Goal: Task Accomplishment & Management: Use online tool/utility

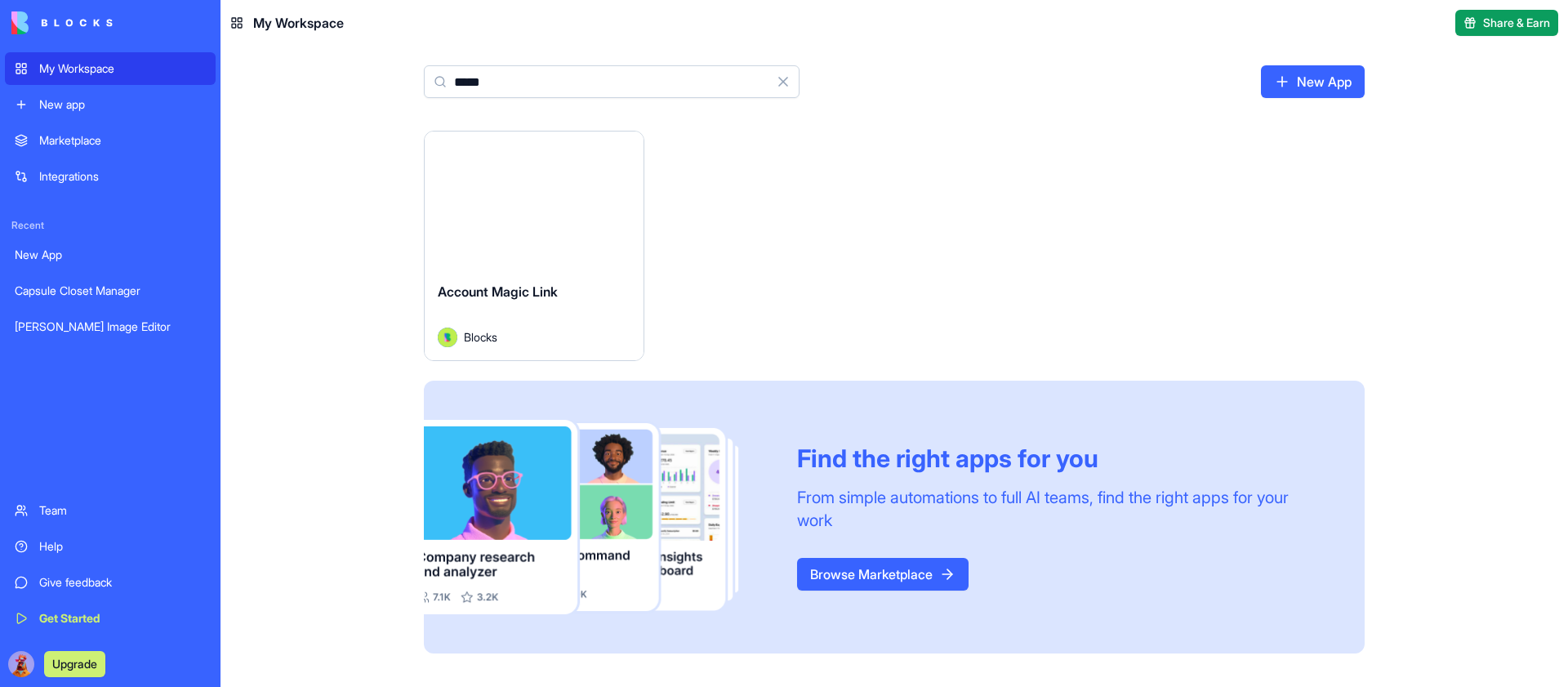
type input "*****"
click at [531, 197] on button "Launch" at bounding box center [534, 199] width 122 height 33
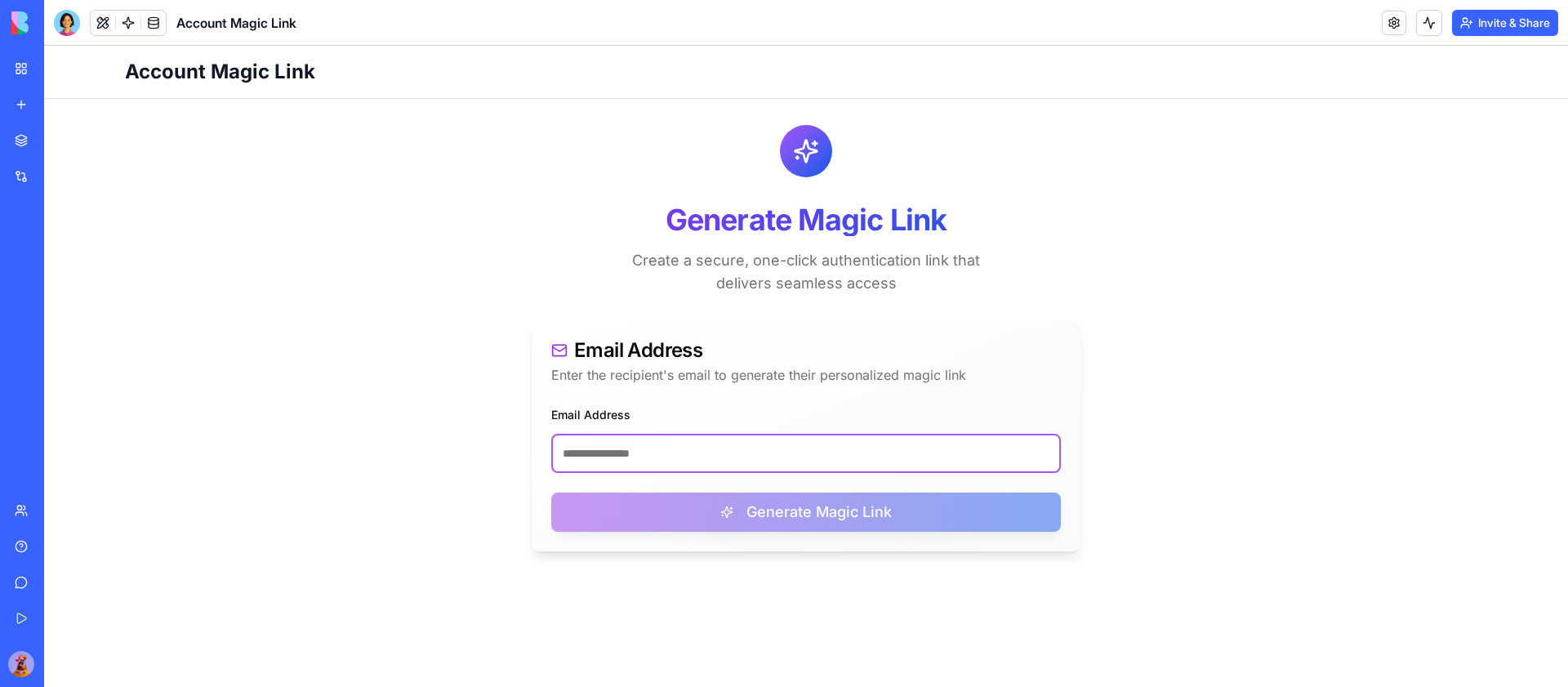
click at [671, 456] on input "Email Address" at bounding box center [806, 453] width 510 height 39
paste input "**********"
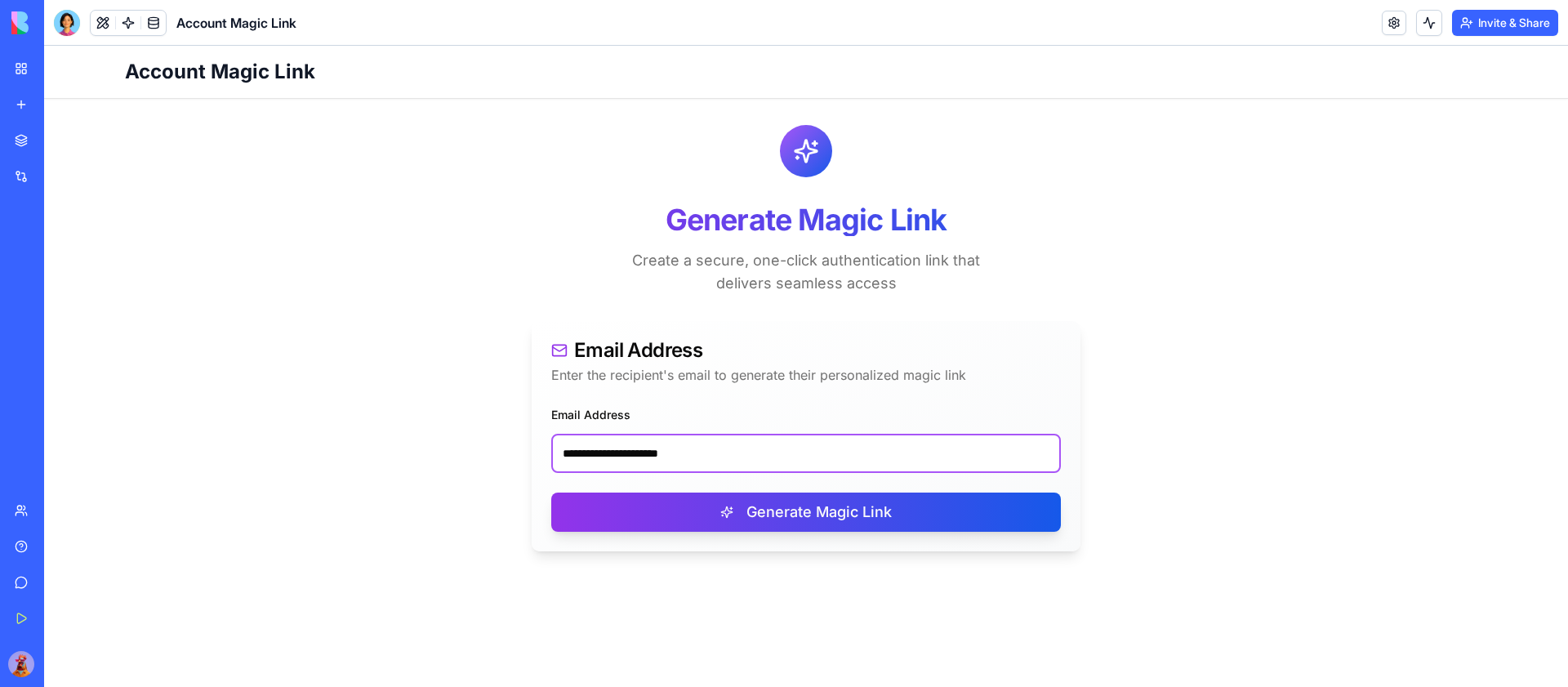
type input "**********"
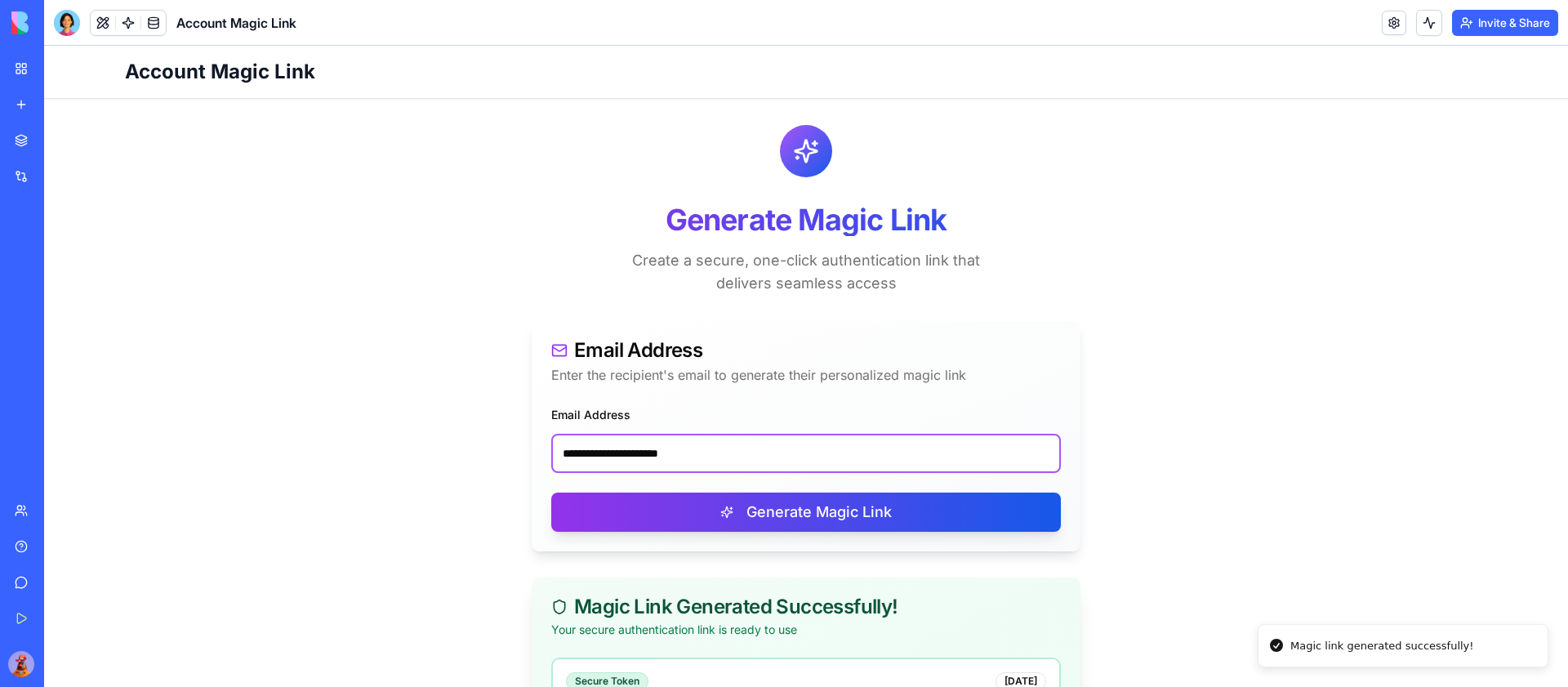
scroll to position [208, 0]
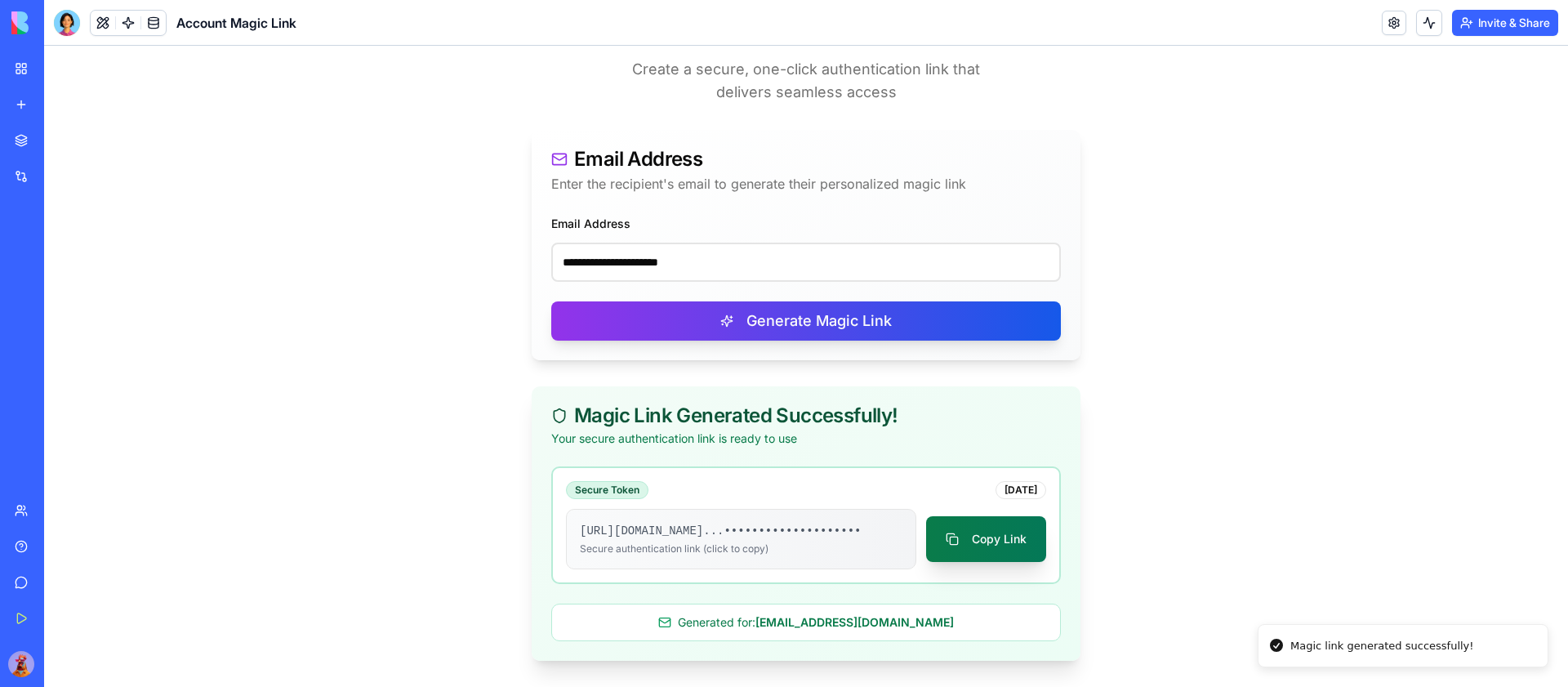
click at [1017, 541] on button "Copy Link" at bounding box center [986, 539] width 120 height 46
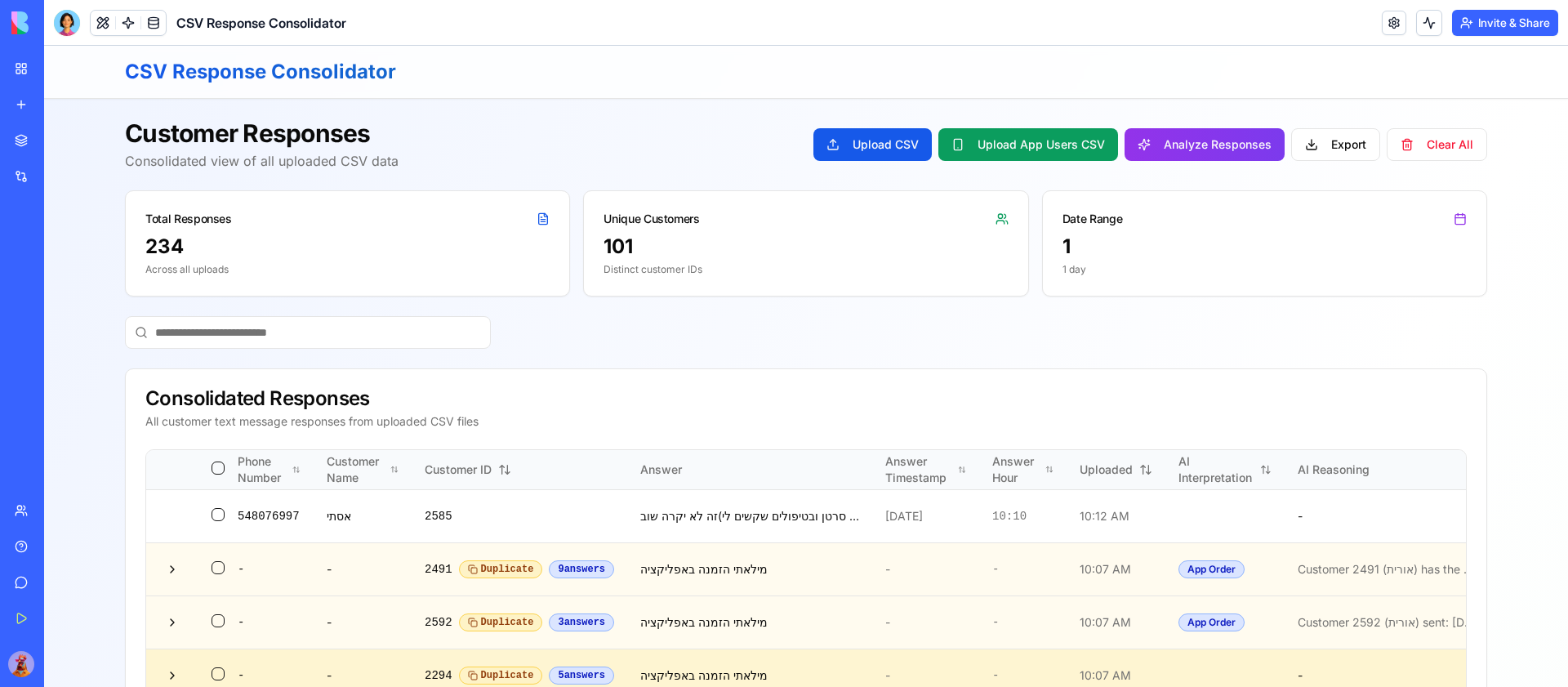
scroll to position [261, 0]
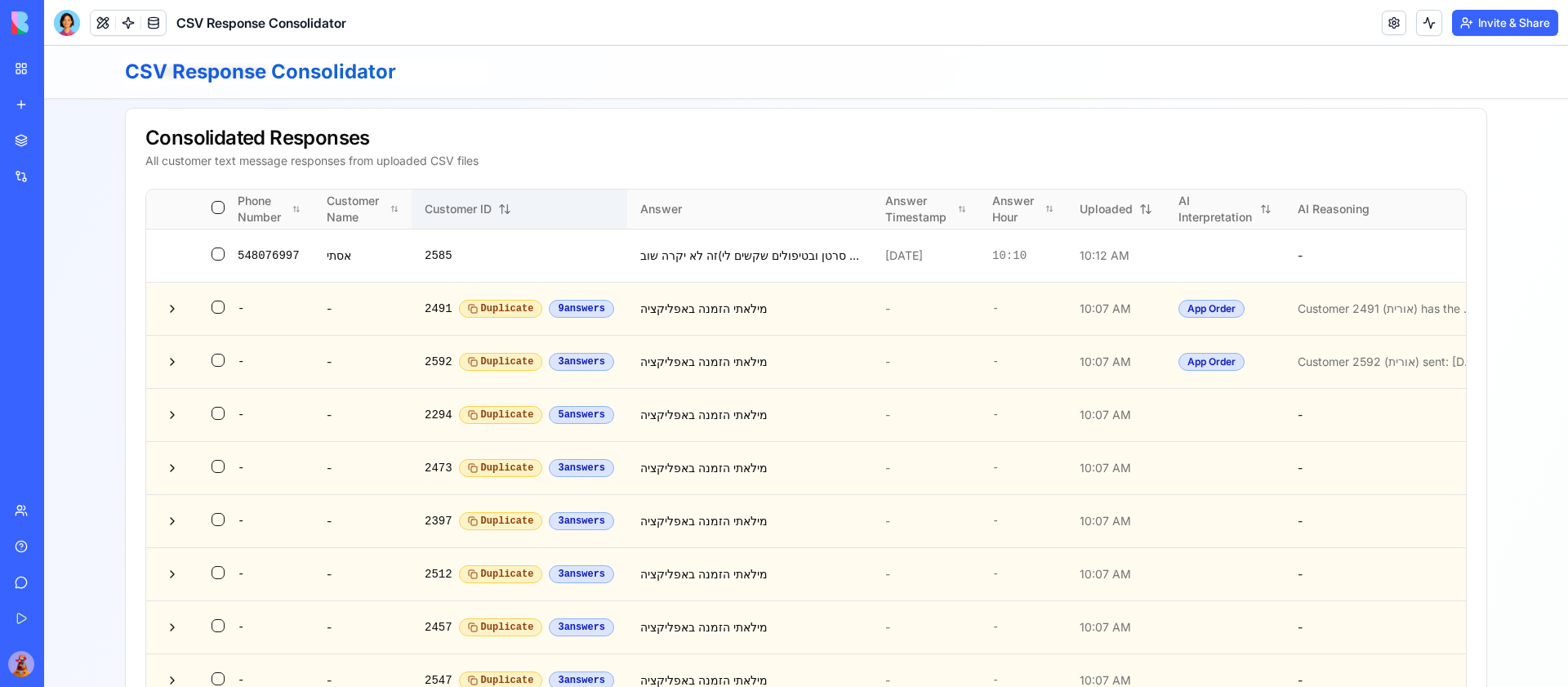
click at [512, 209] on icon at bounding box center [505, 209] width 13 height 13
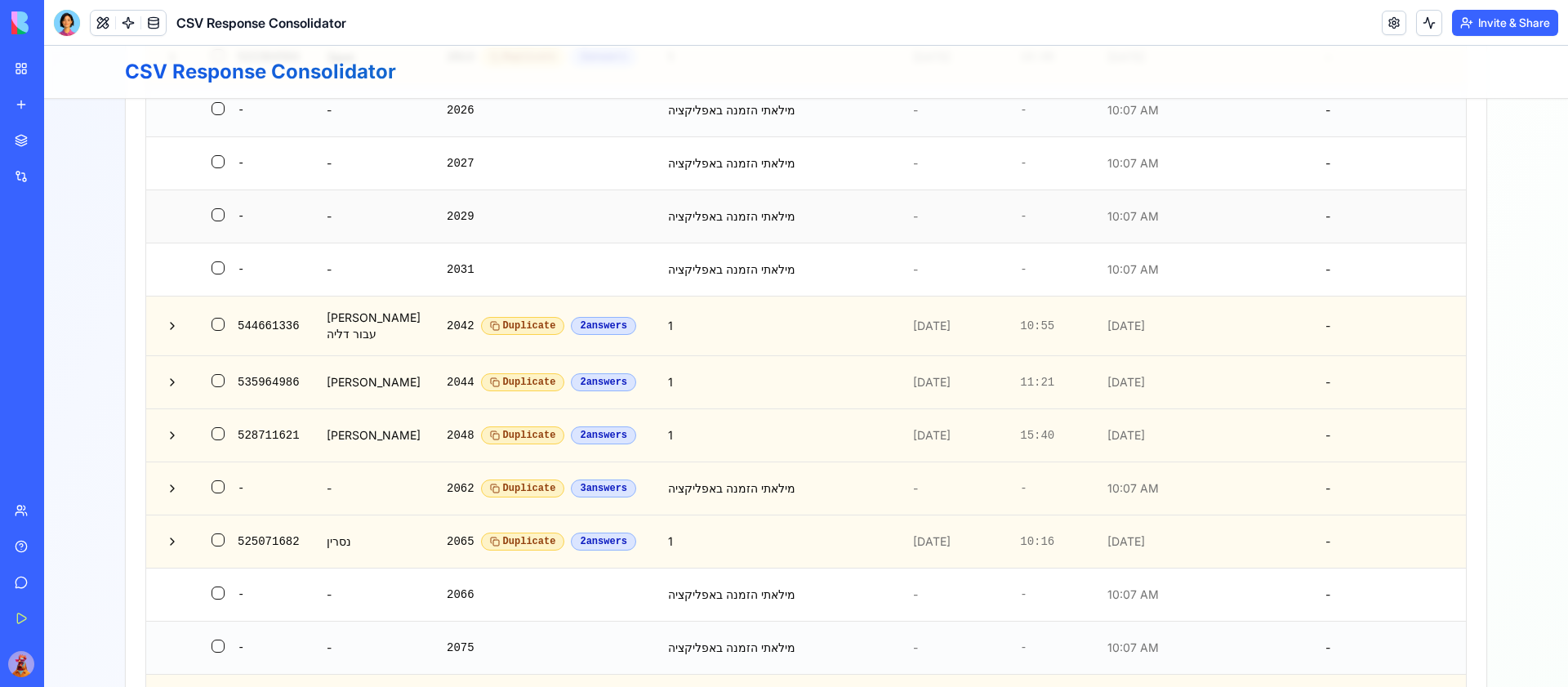
scroll to position [0, 0]
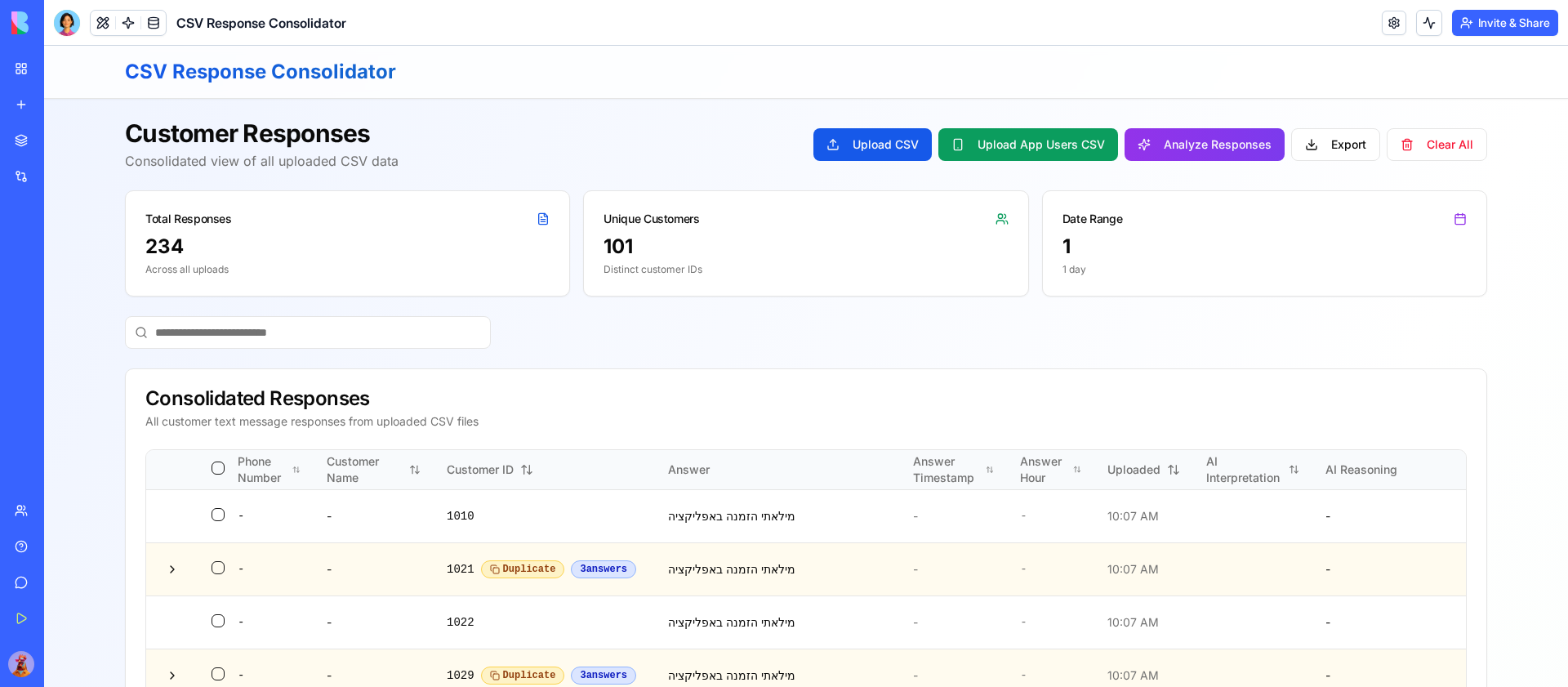
click at [1204, 345] on div at bounding box center [806, 332] width 1363 height 33
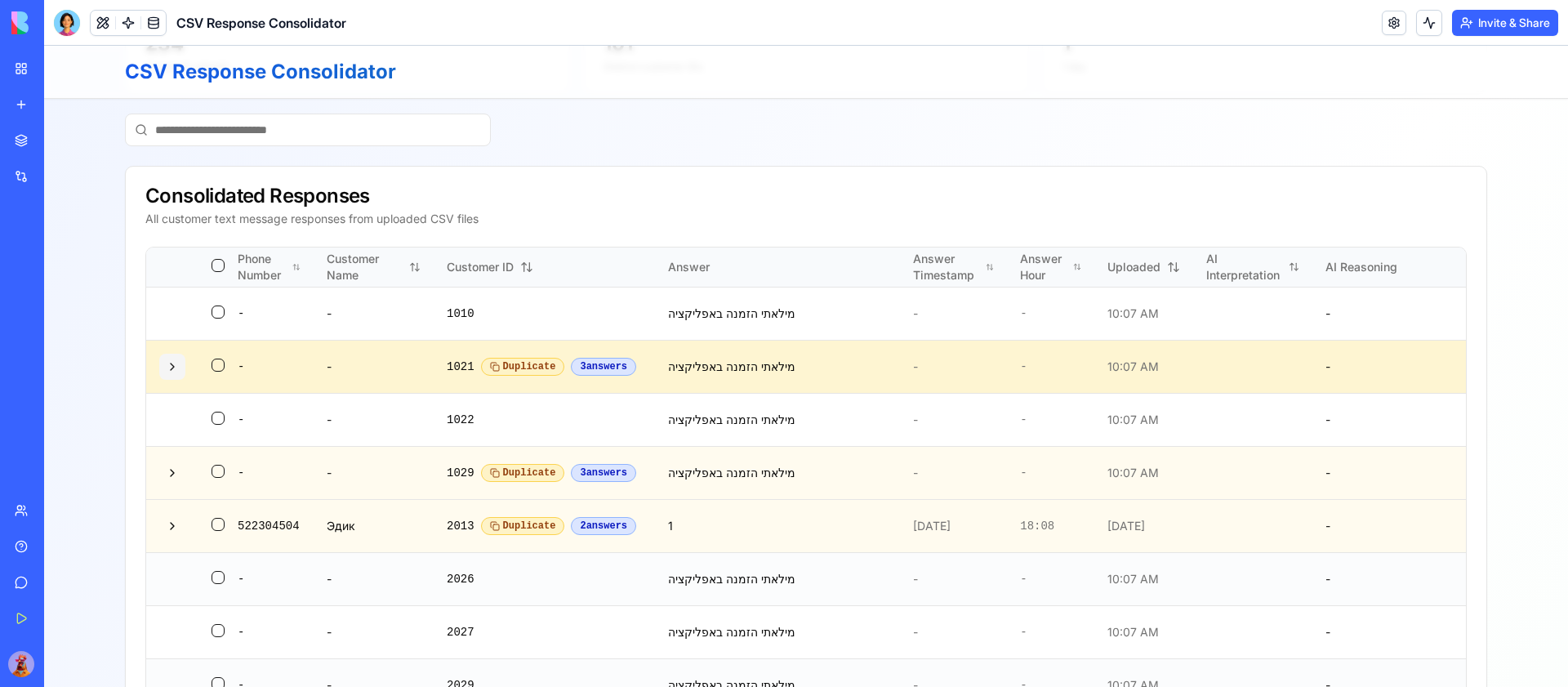
click at [170, 367] on button at bounding box center [172, 366] width 26 height 26
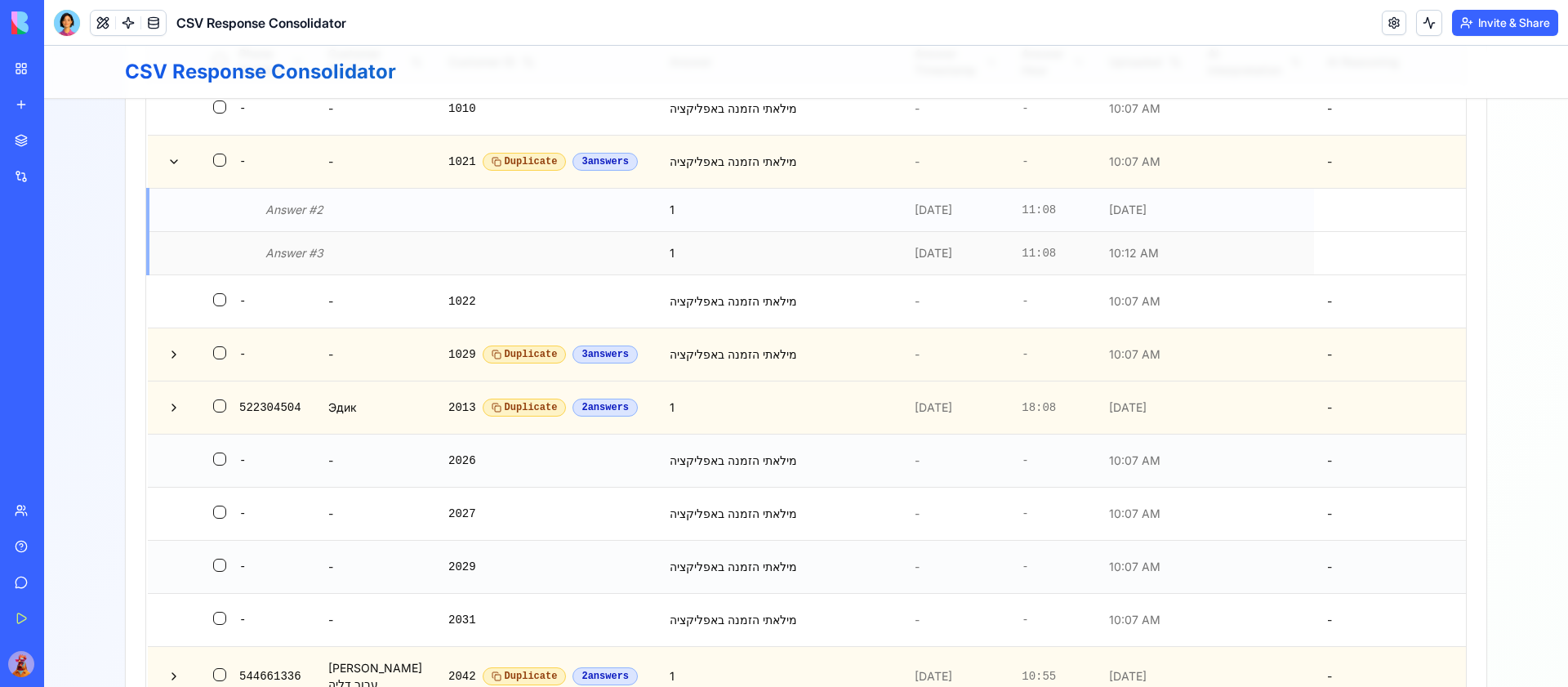
scroll to position [447, 0]
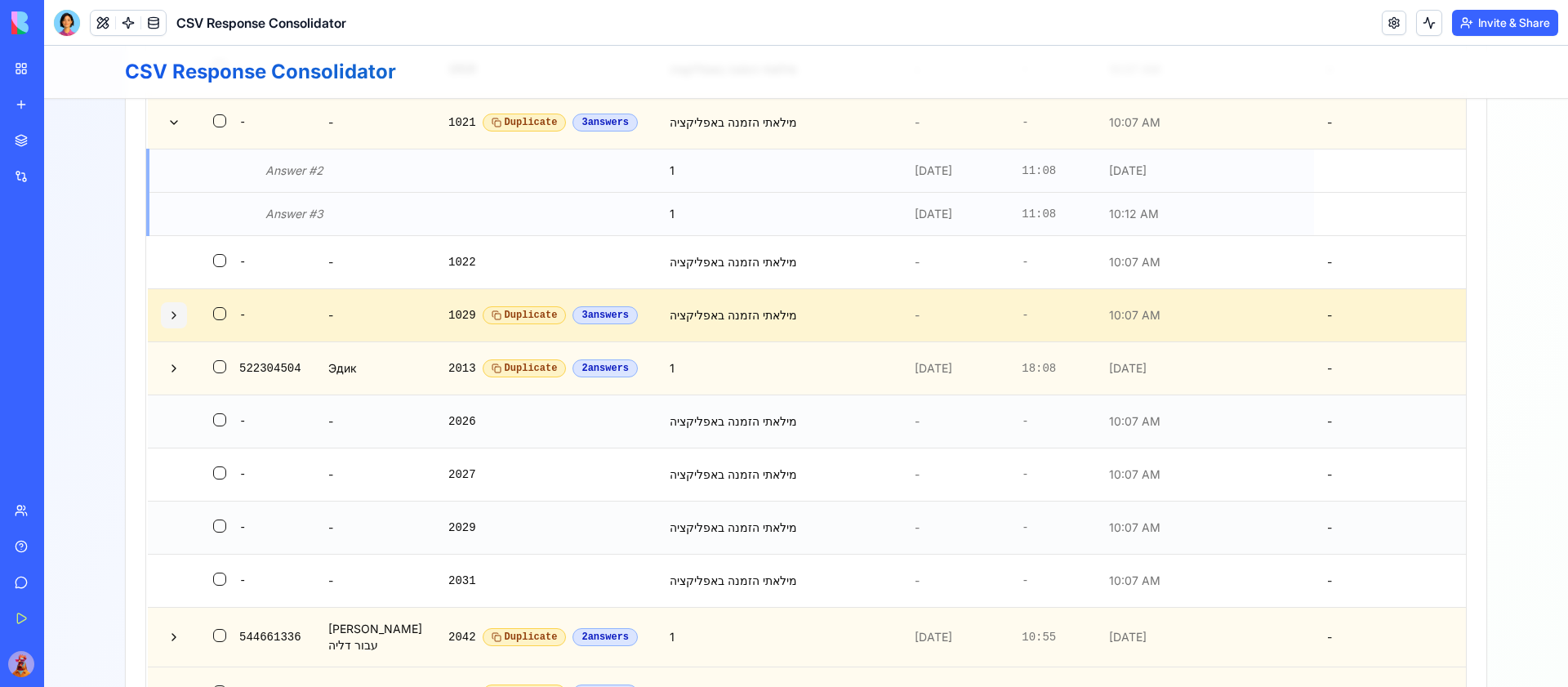
click at [173, 323] on button at bounding box center [173, 315] width 26 height 26
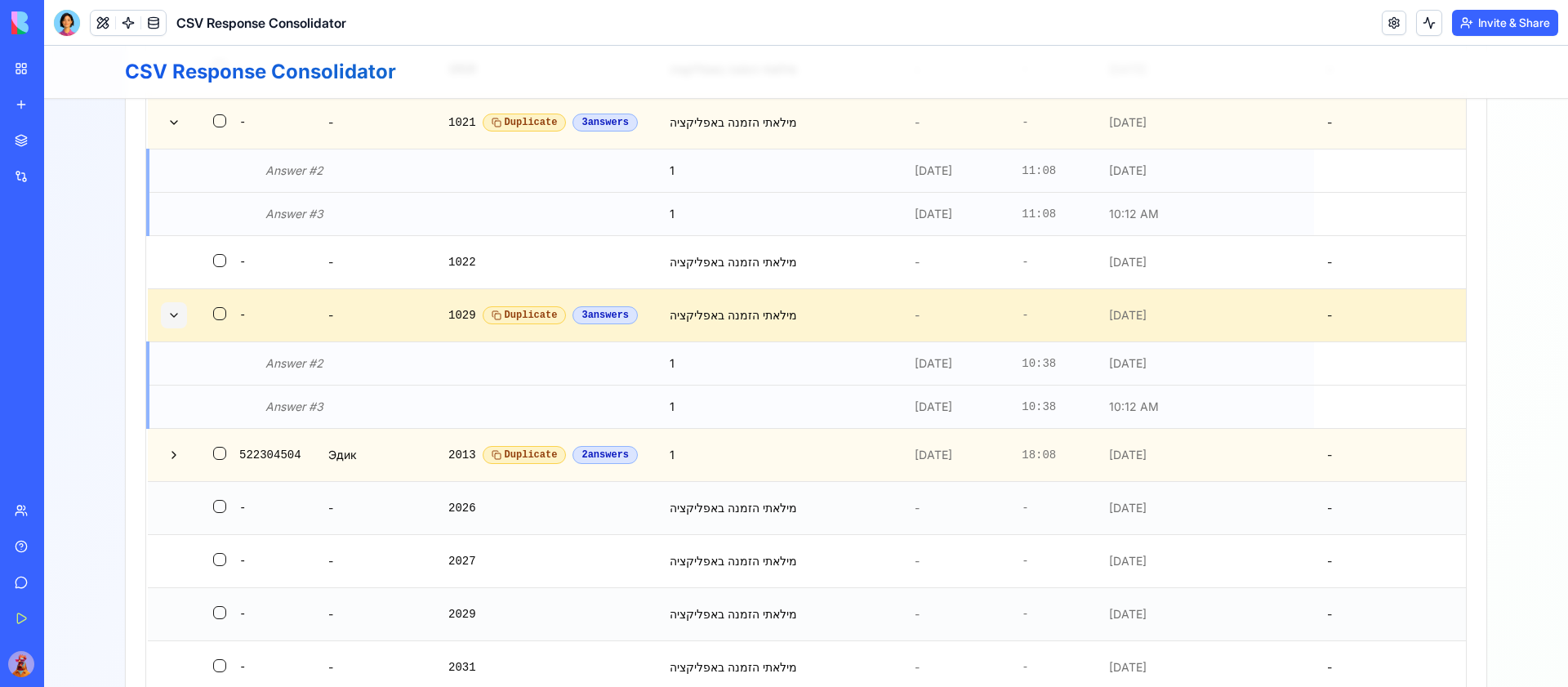
click at [174, 323] on button at bounding box center [173, 315] width 26 height 26
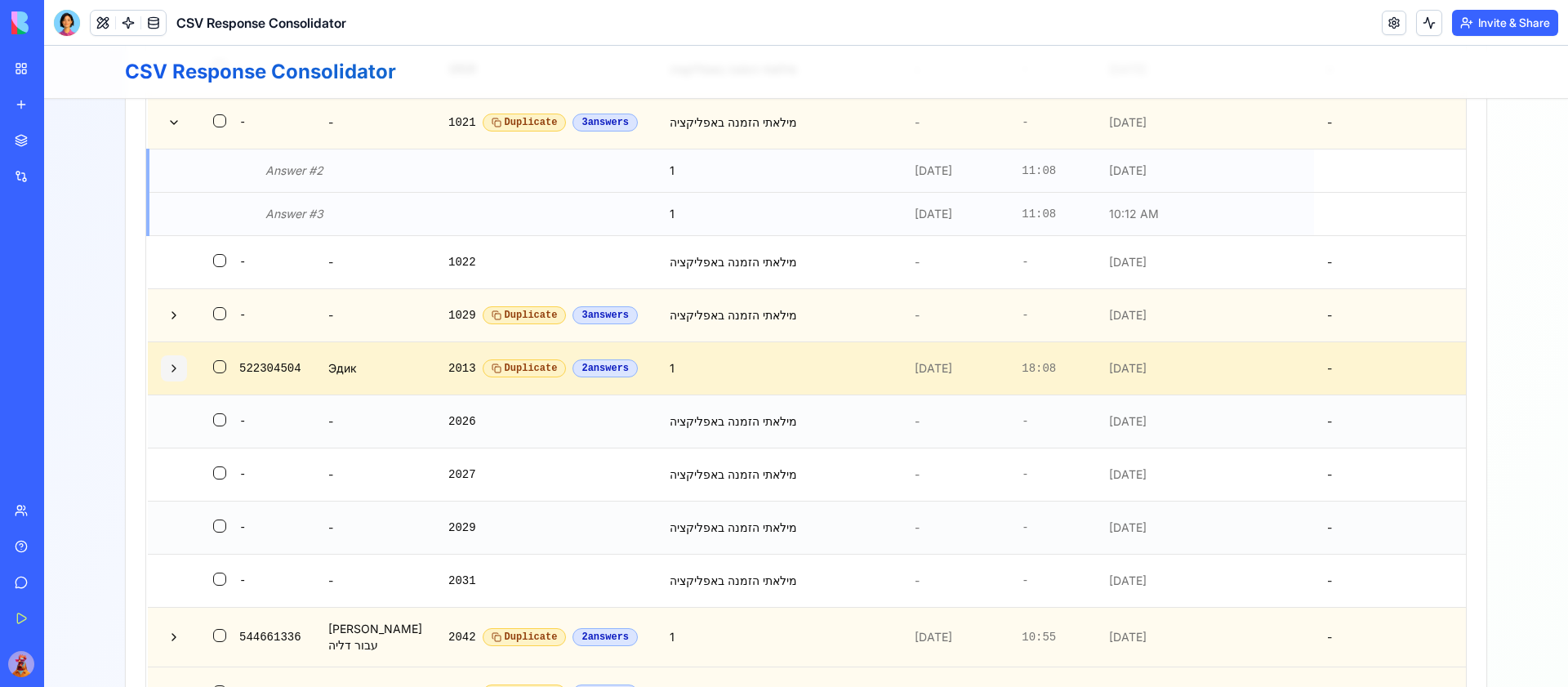
click at [175, 378] on button at bounding box center [173, 368] width 26 height 26
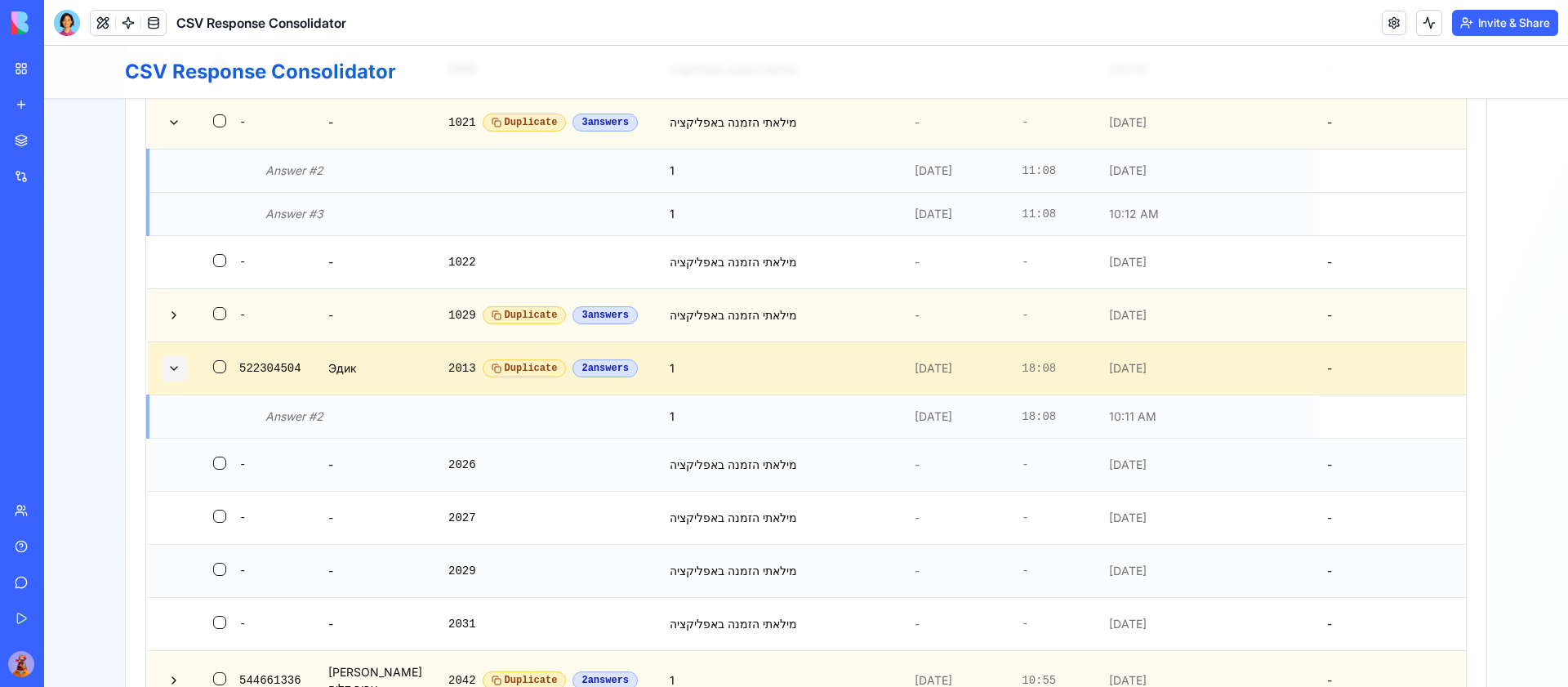
click at [175, 378] on button at bounding box center [173, 368] width 26 height 26
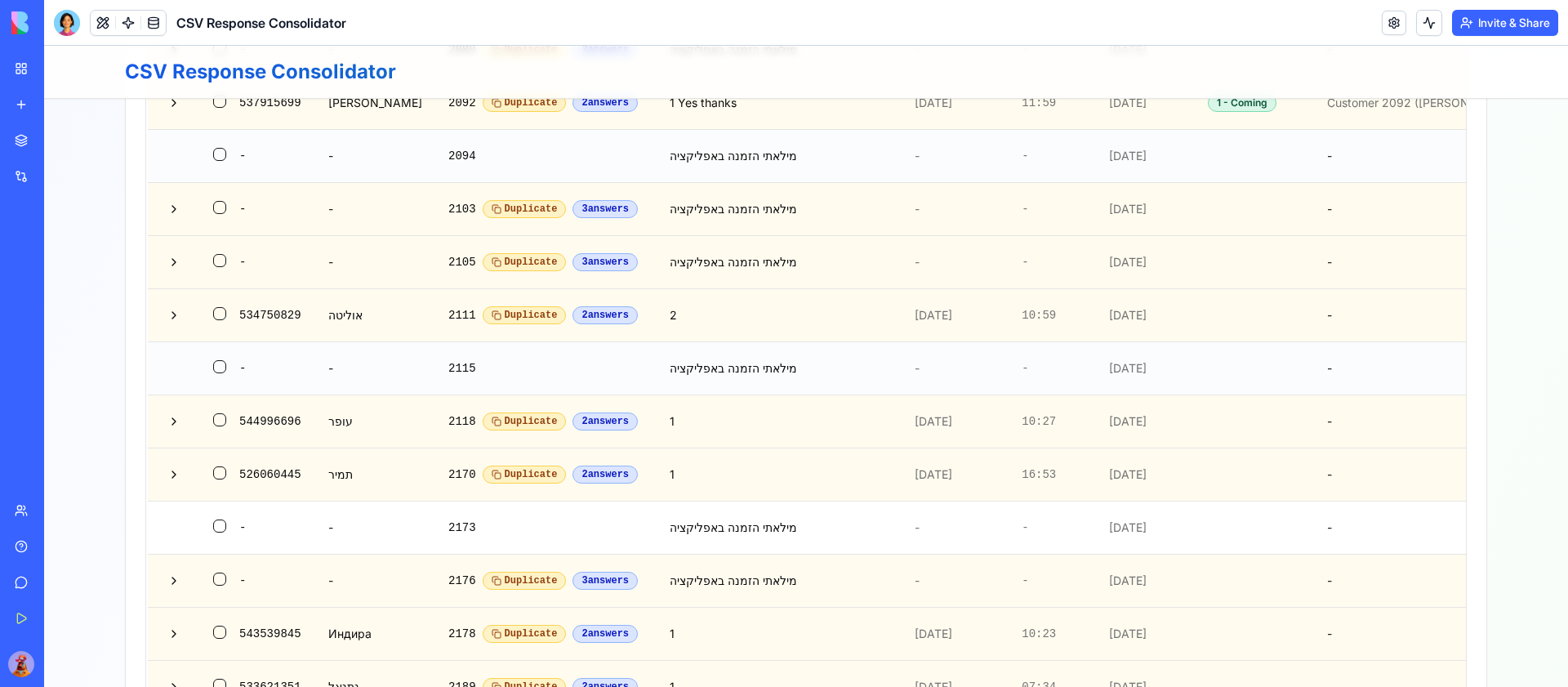
scroll to position [1466, 0]
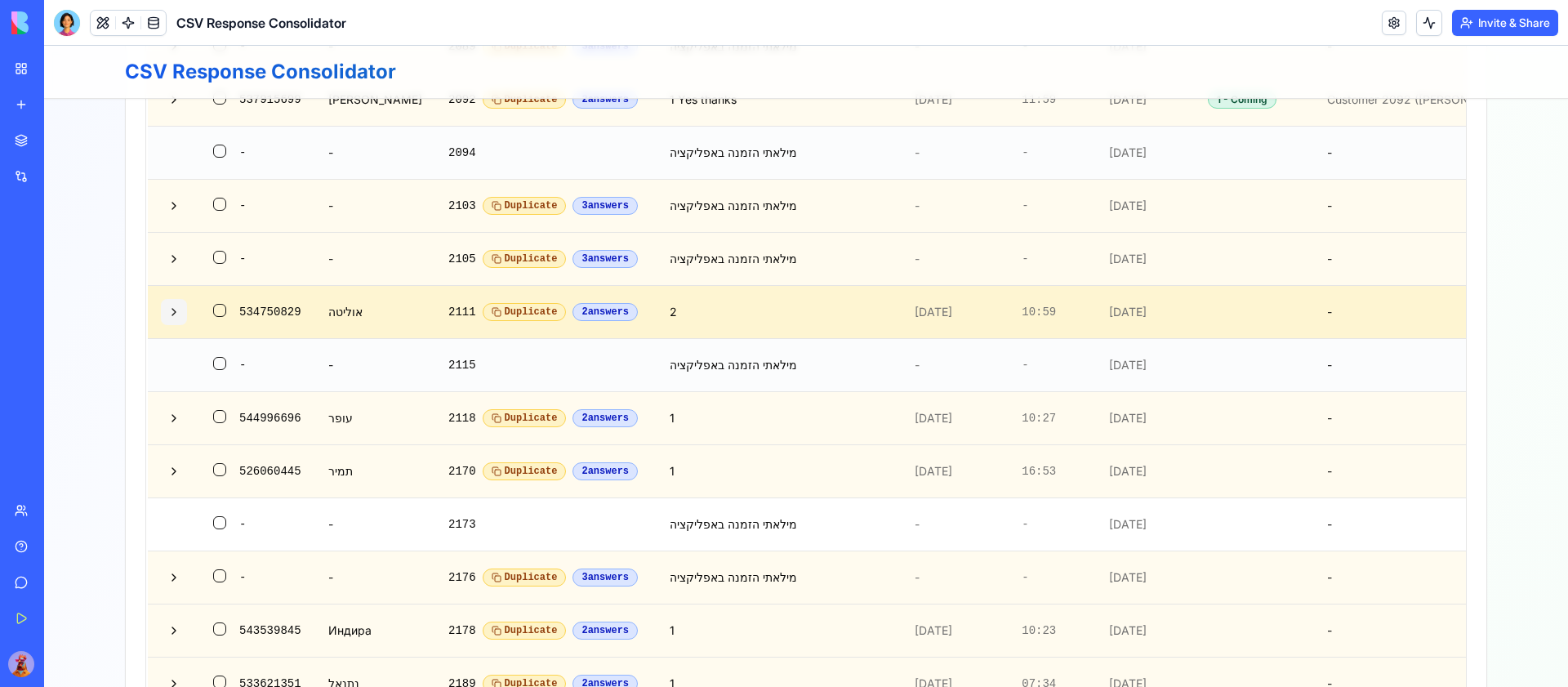
click at [182, 325] on button at bounding box center [173, 312] width 26 height 26
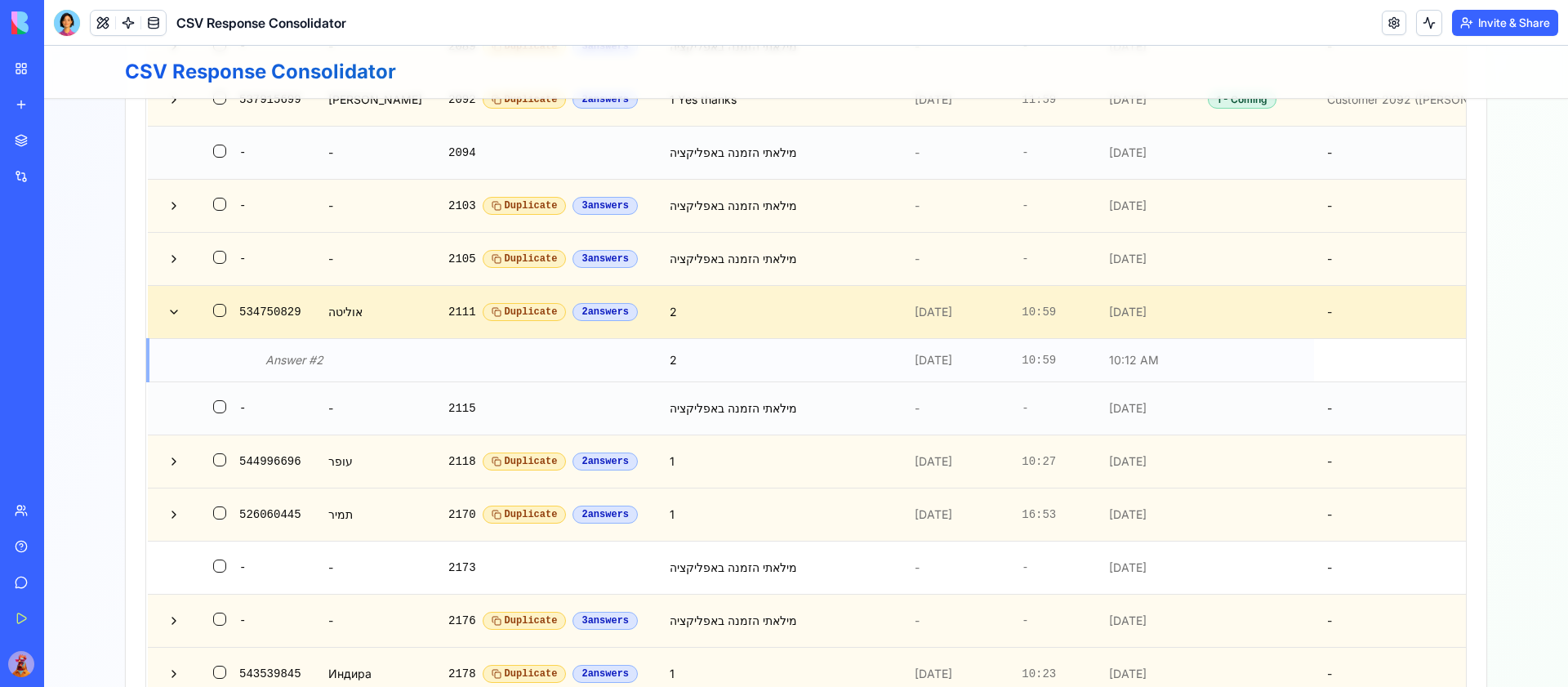
scroll to position [0, 1]
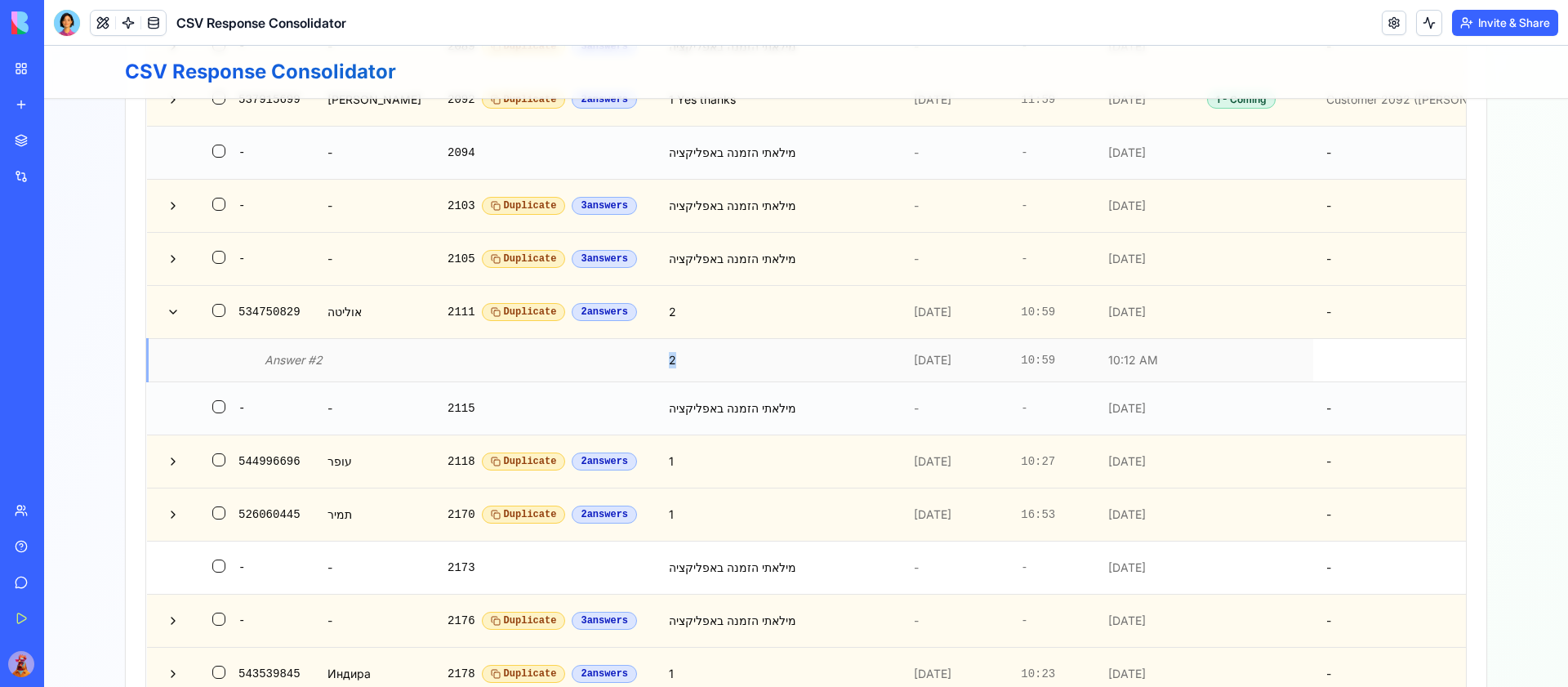
drag, startPoint x: 635, startPoint y: 424, endPoint x: 721, endPoint y: 424, distance: 86.0
click at [720, 381] on td "2" at bounding box center [778, 360] width 245 height 44
drag, startPoint x: 728, startPoint y: 476, endPoint x: 614, endPoint y: 462, distance: 114.9
click at [613, 435] on tr "- - 2115 מילאתי הזמנה באפליקציה - - [DATE] -" at bounding box center [888, 407] width 1482 height 53
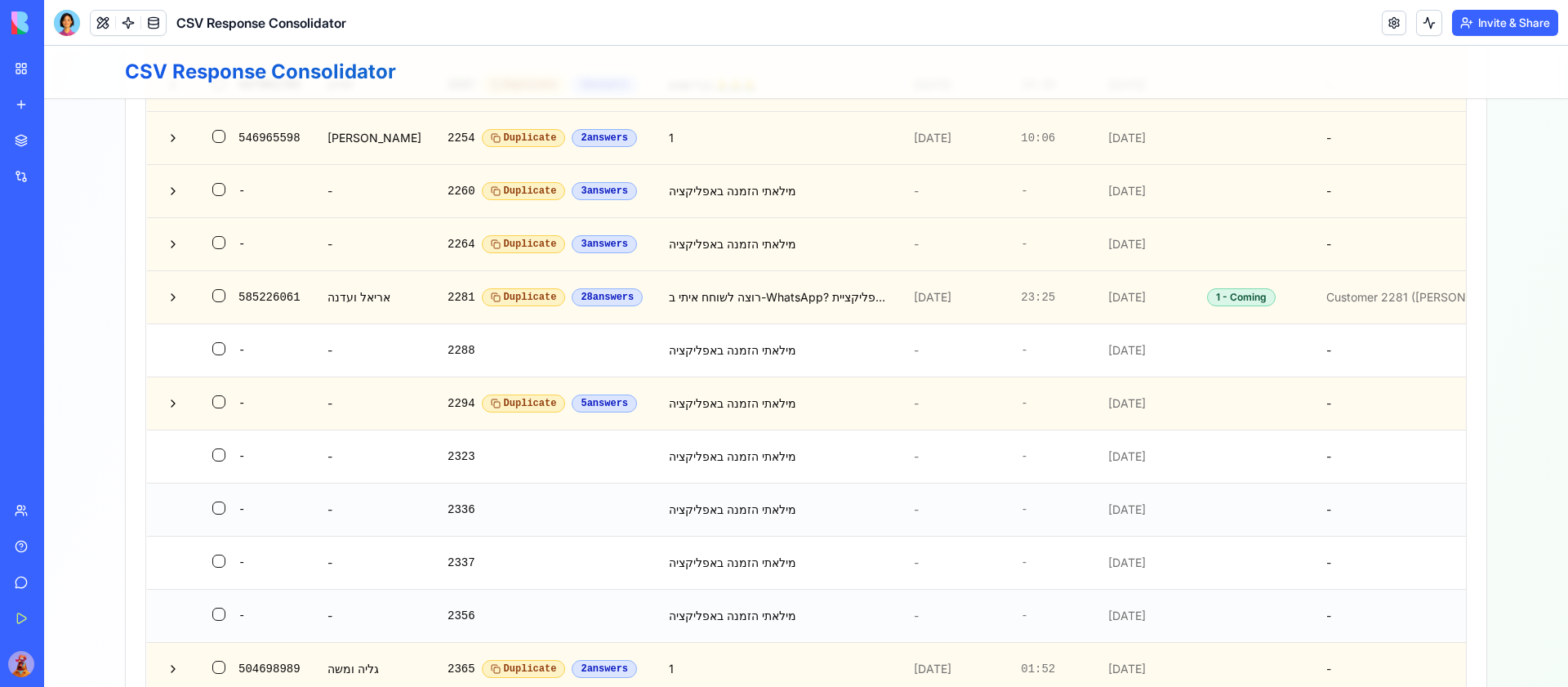
scroll to position [2267, 0]
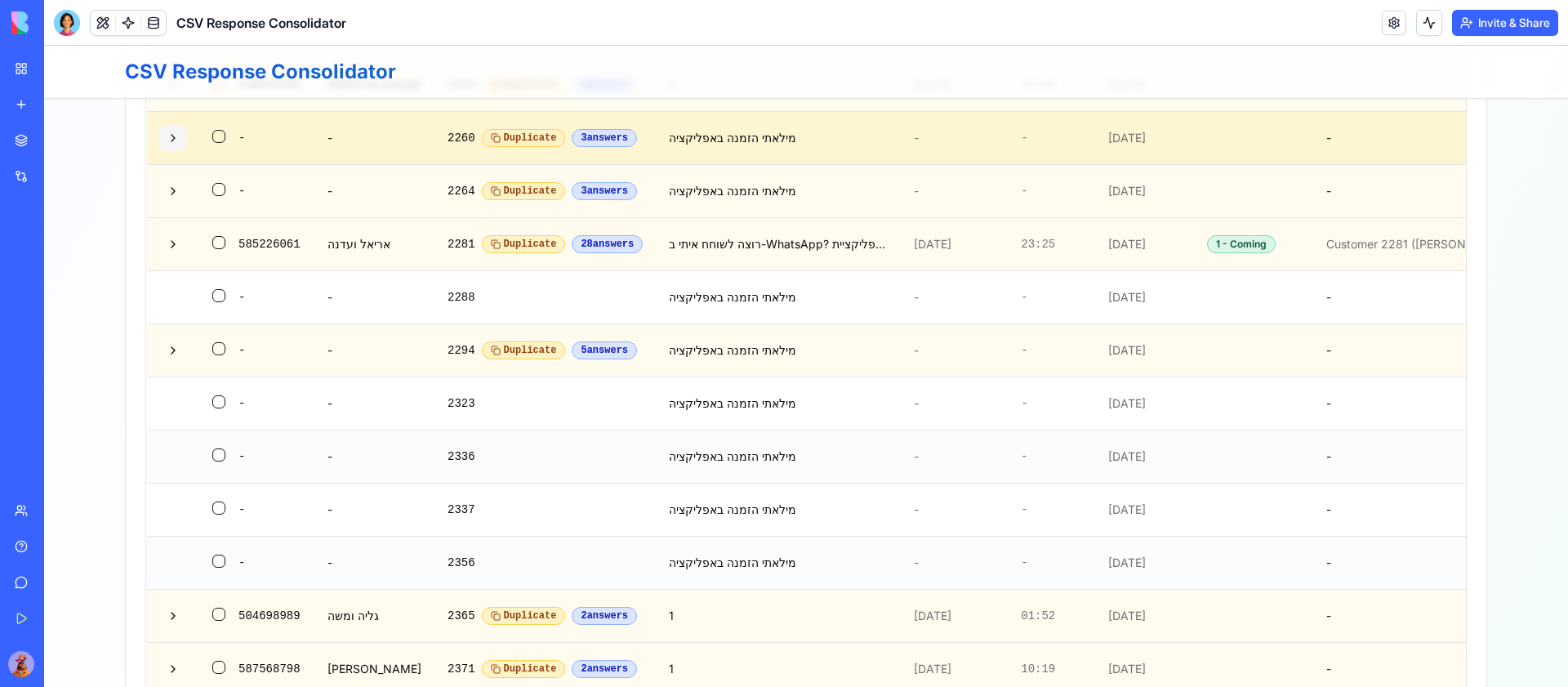
click at [168, 151] on button at bounding box center [173, 137] width 26 height 26
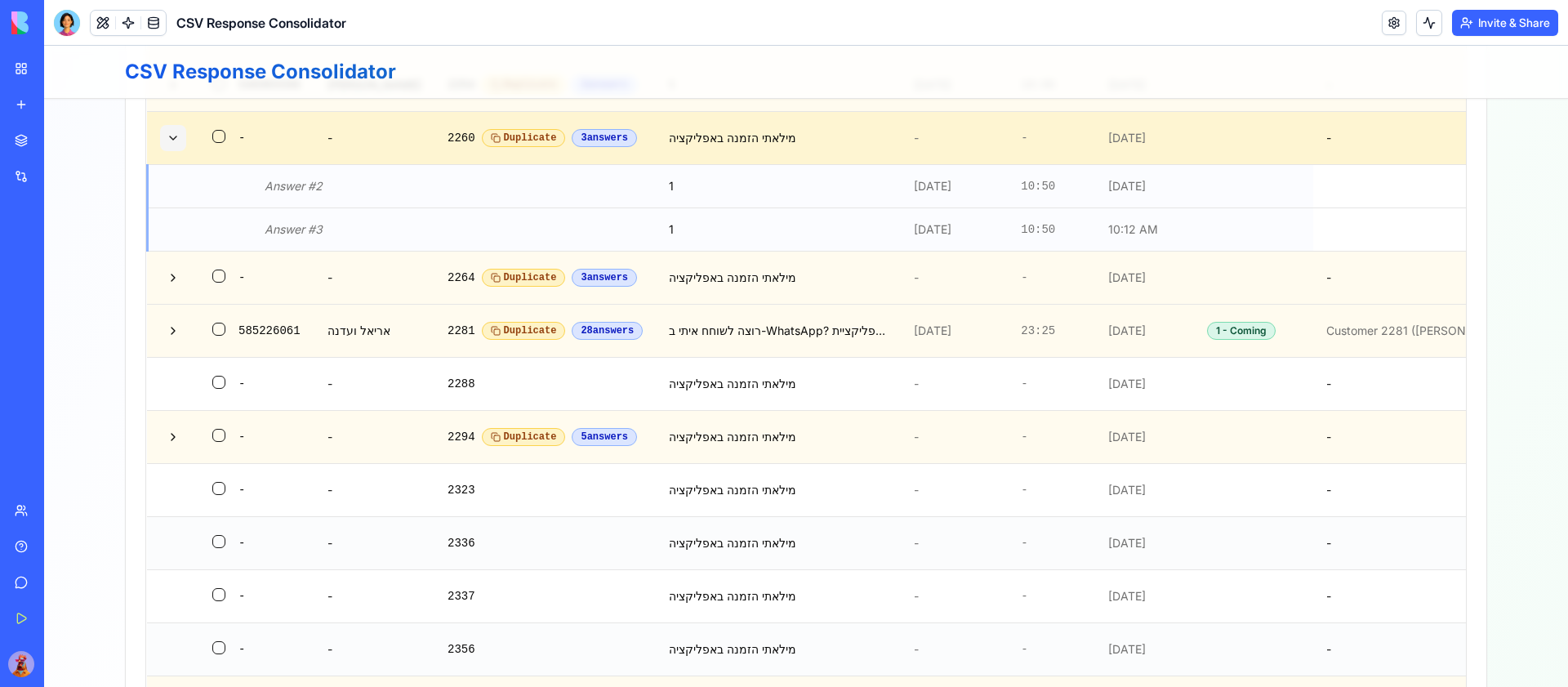
click at [168, 151] on button at bounding box center [173, 137] width 26 height 26
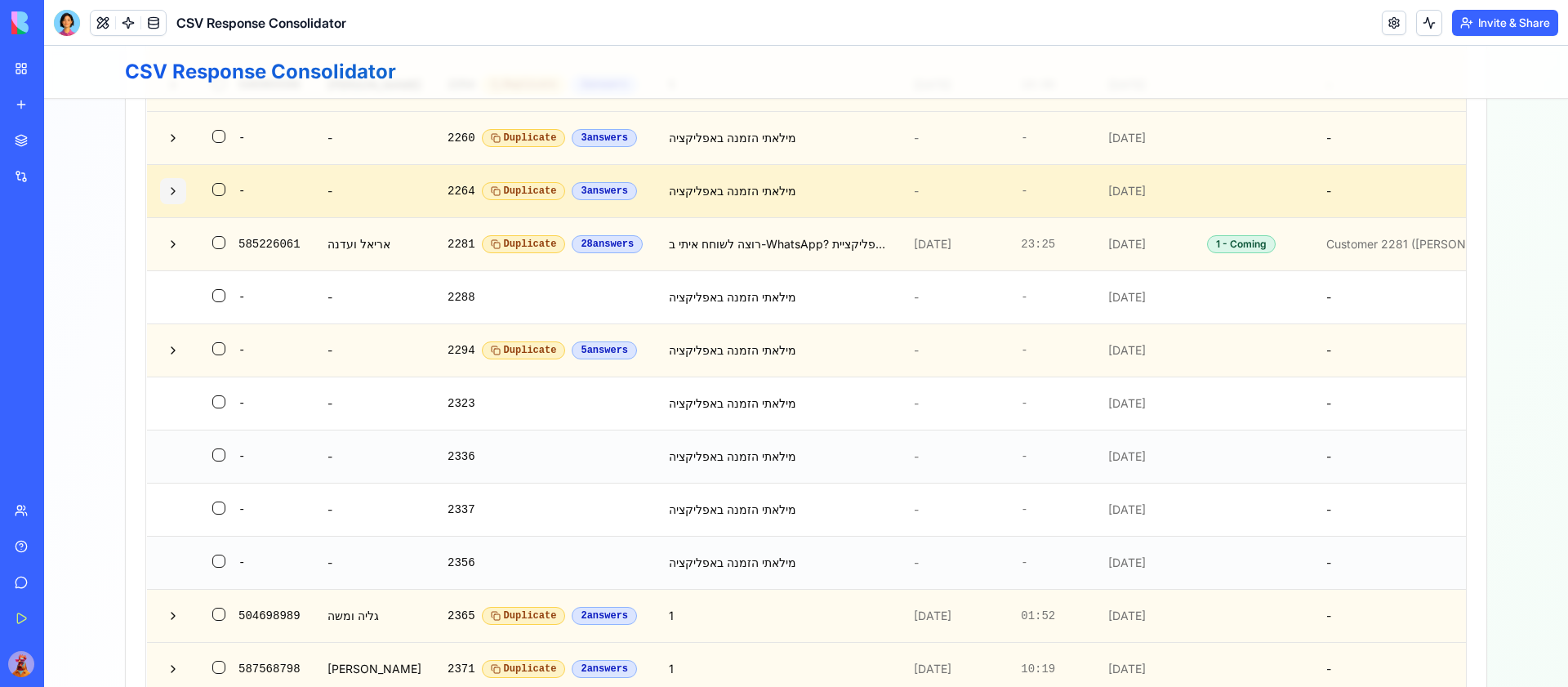
click at [173, 204] on button at bounding box center [173, 191] width 26 height 26
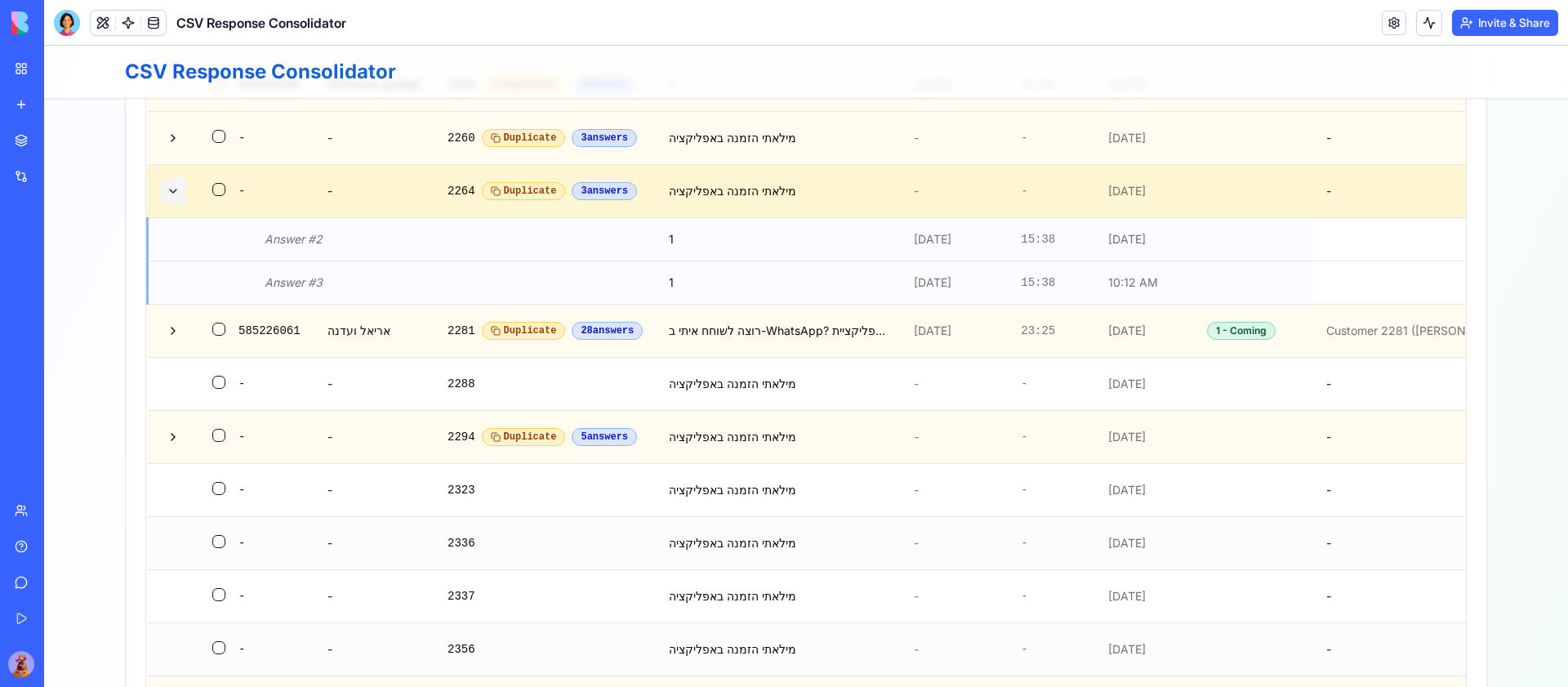
click at [173, 204] on button at bounding box center [173, 191] width 26 height 26
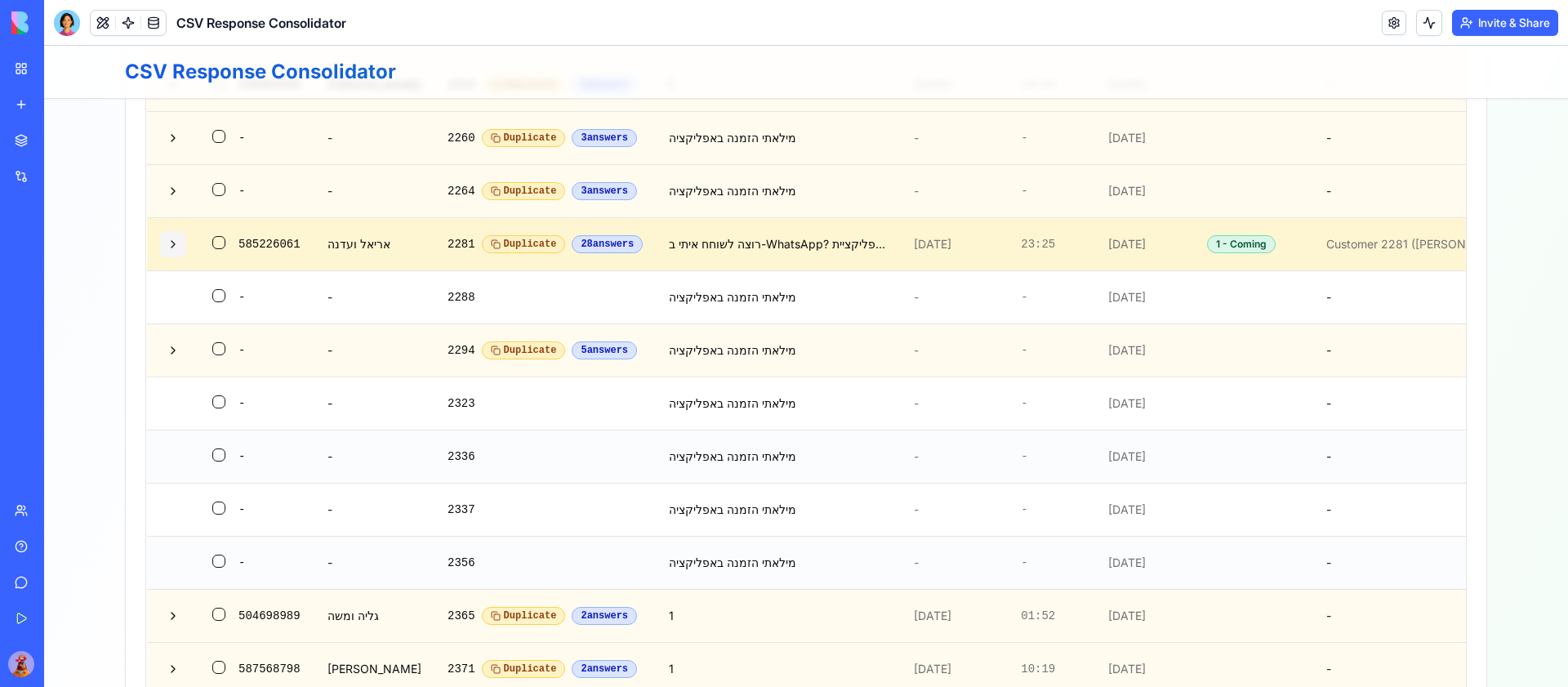
click at [182, 257] on button at bounding box center [173, 244] width 26 height 26
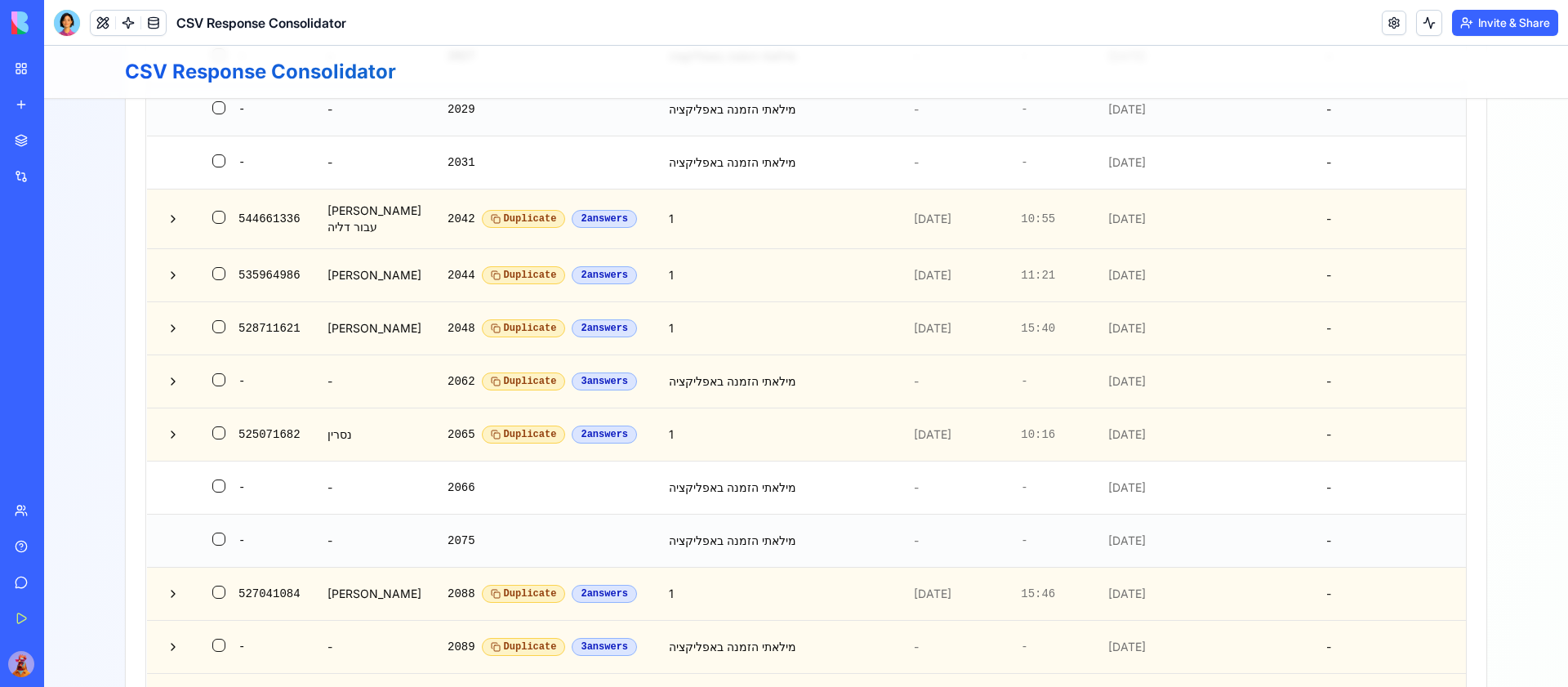
scroll to position [602, 0]
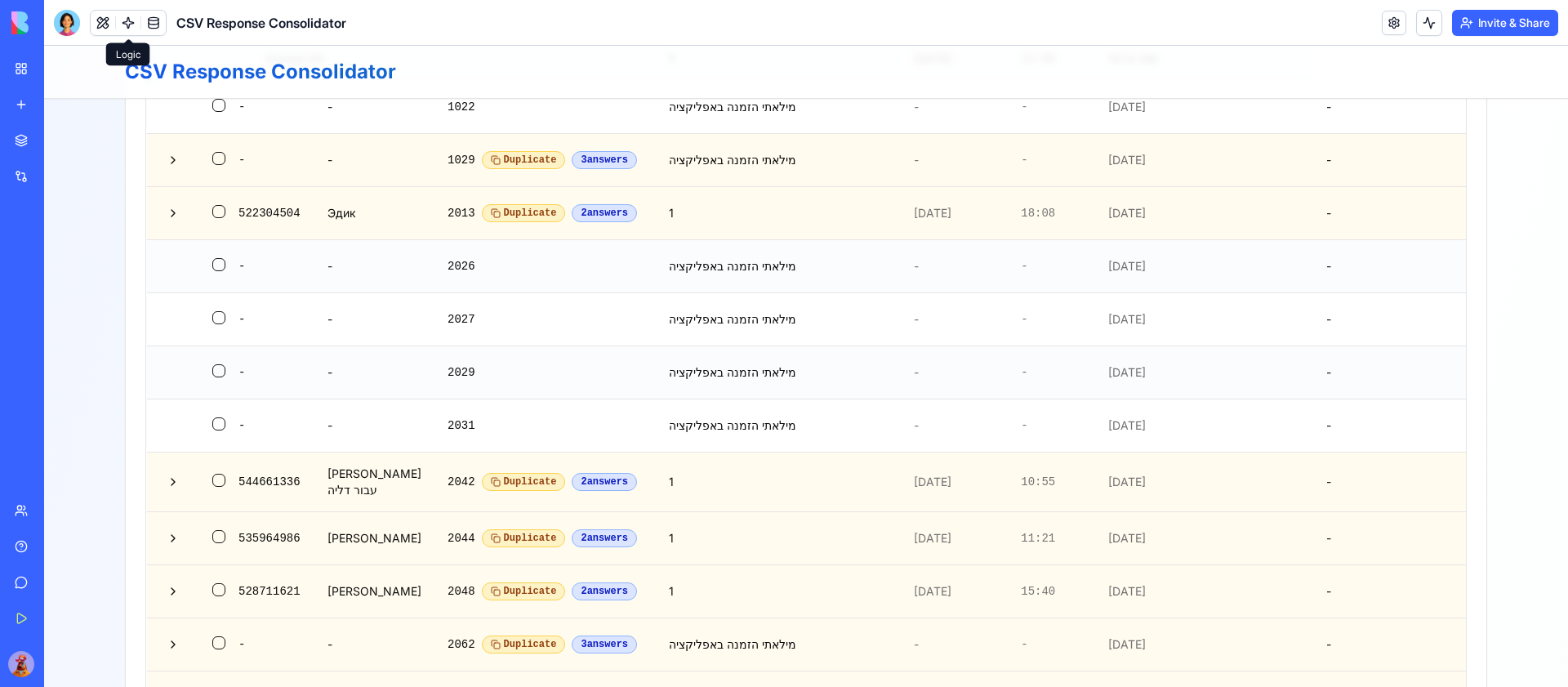
click at [131, 22] on link at bounding box center [127, 23] width 24 height 24
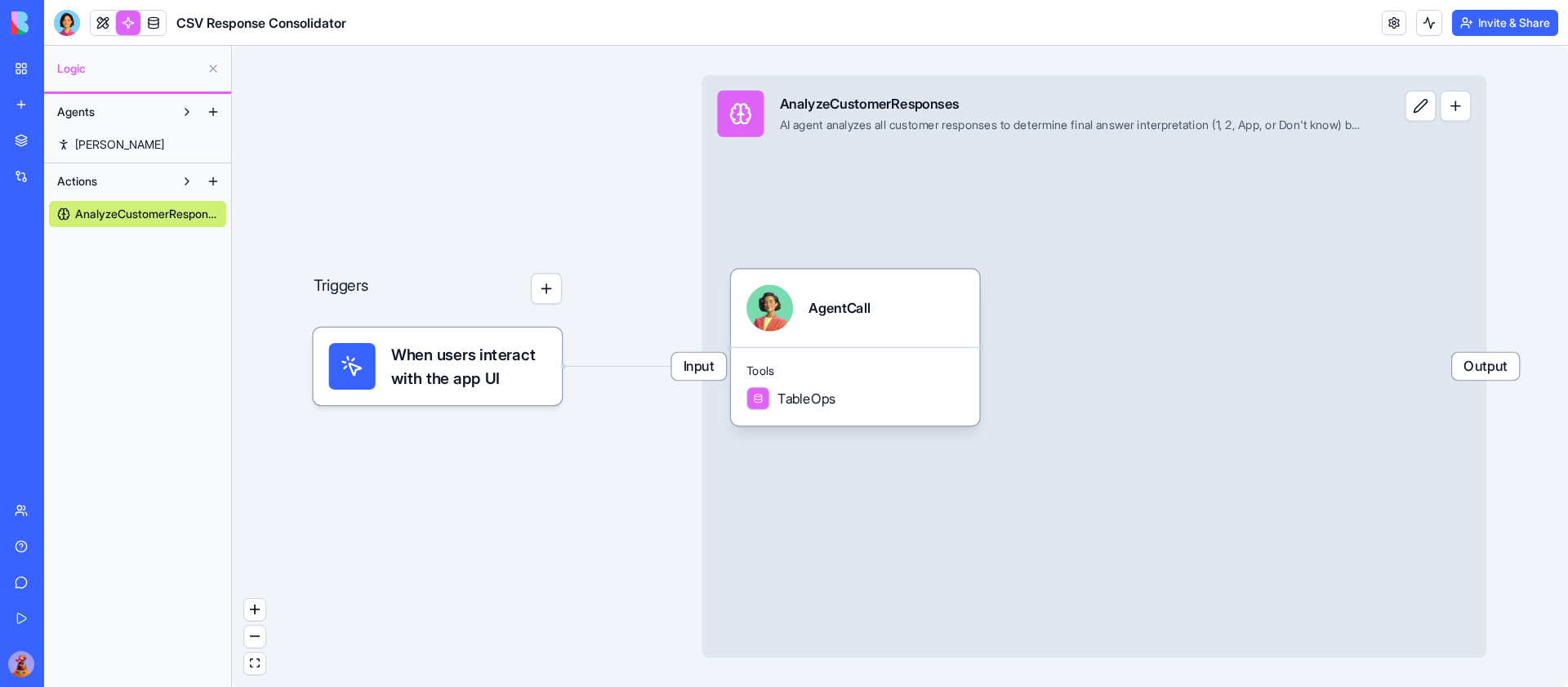
click at [711, 368] on span "Input" at bounding box center [699, 366] width 54 height 27
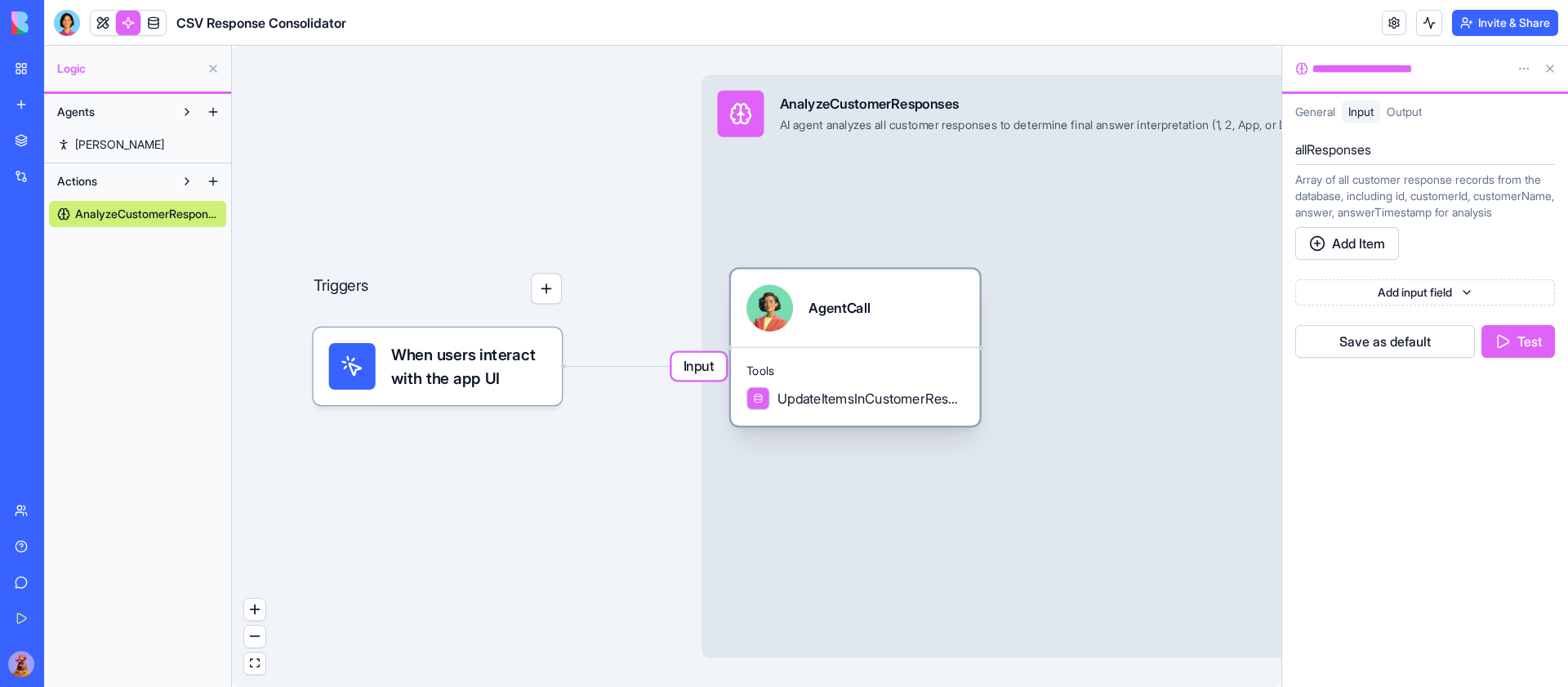
click at [909, 341] on div "AgentCall" at bounding box center [855, 308] width 248 height 78
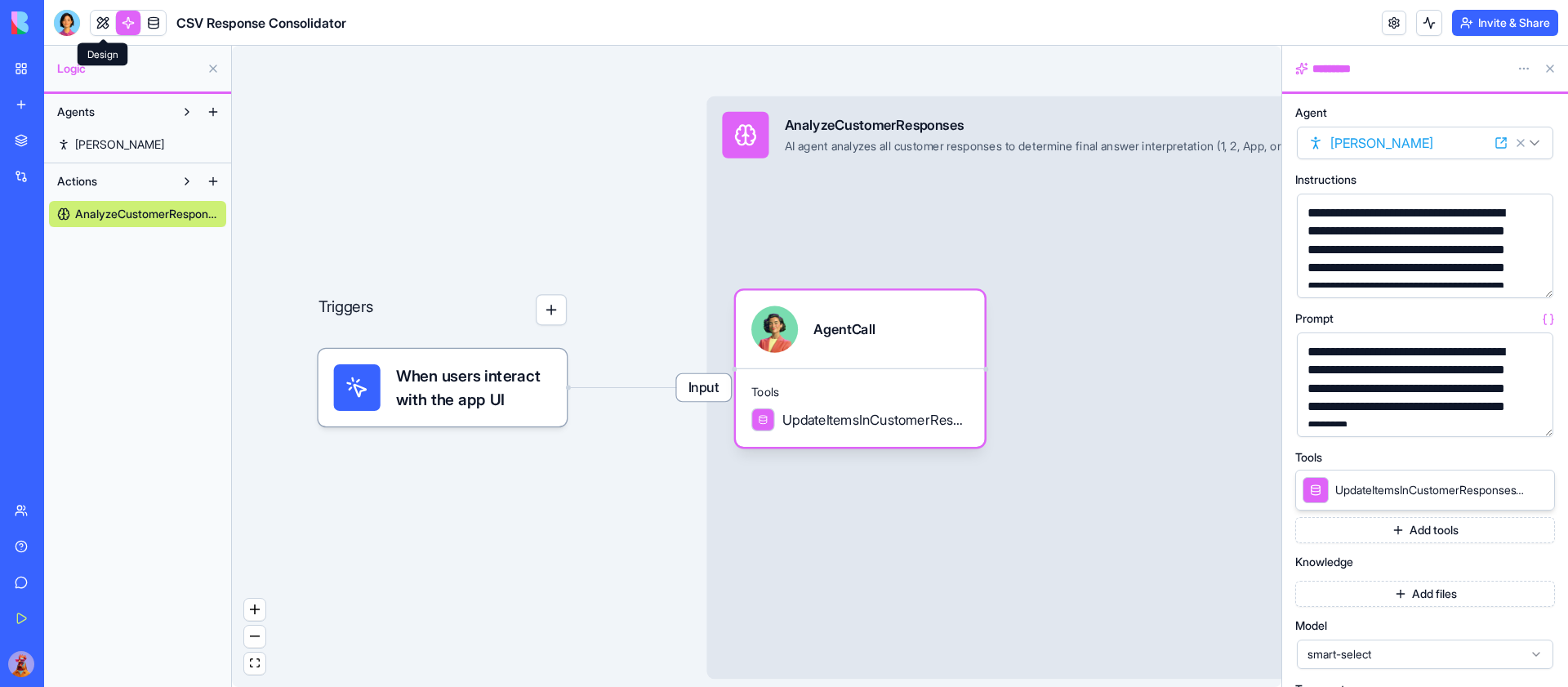
click at [101, 17] on link at bounding box center [102, 23] width 24 height 24
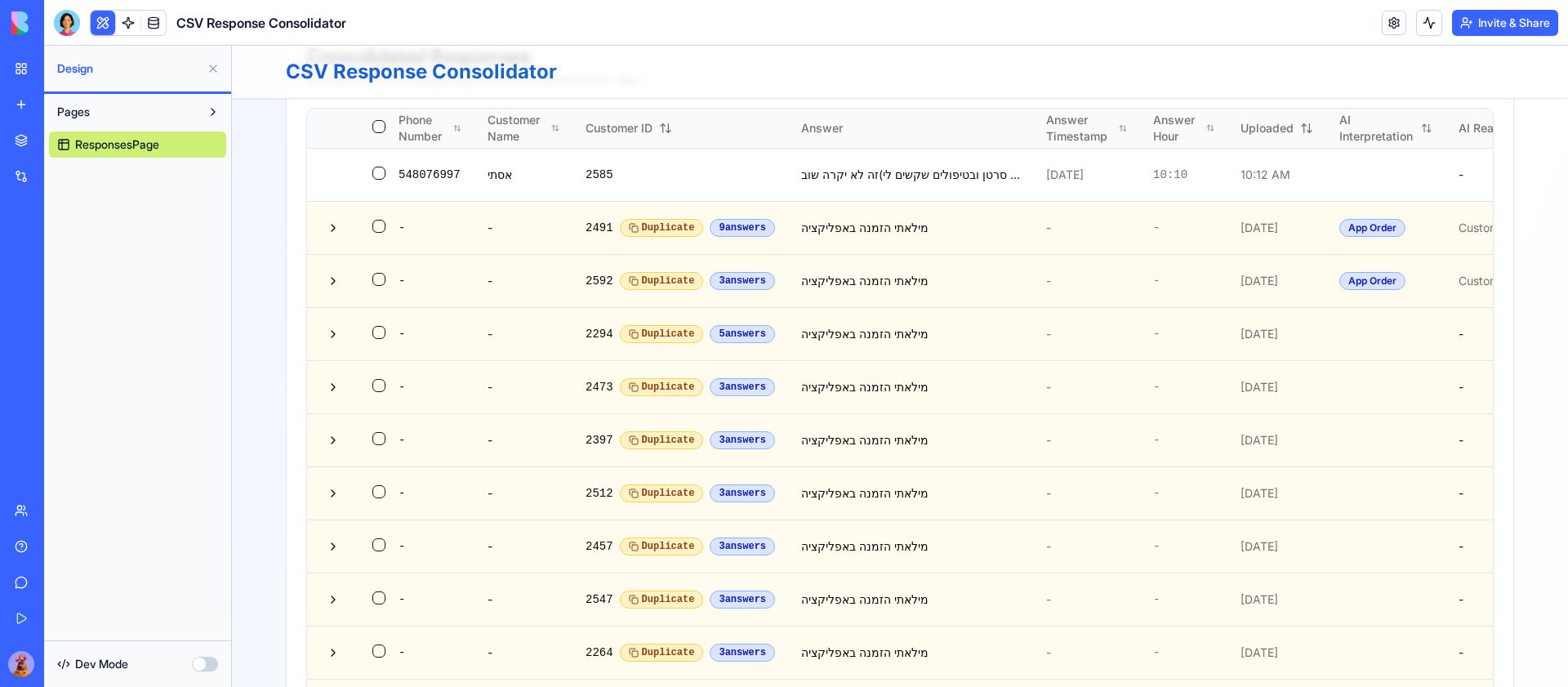
scroll to position [341, 0]
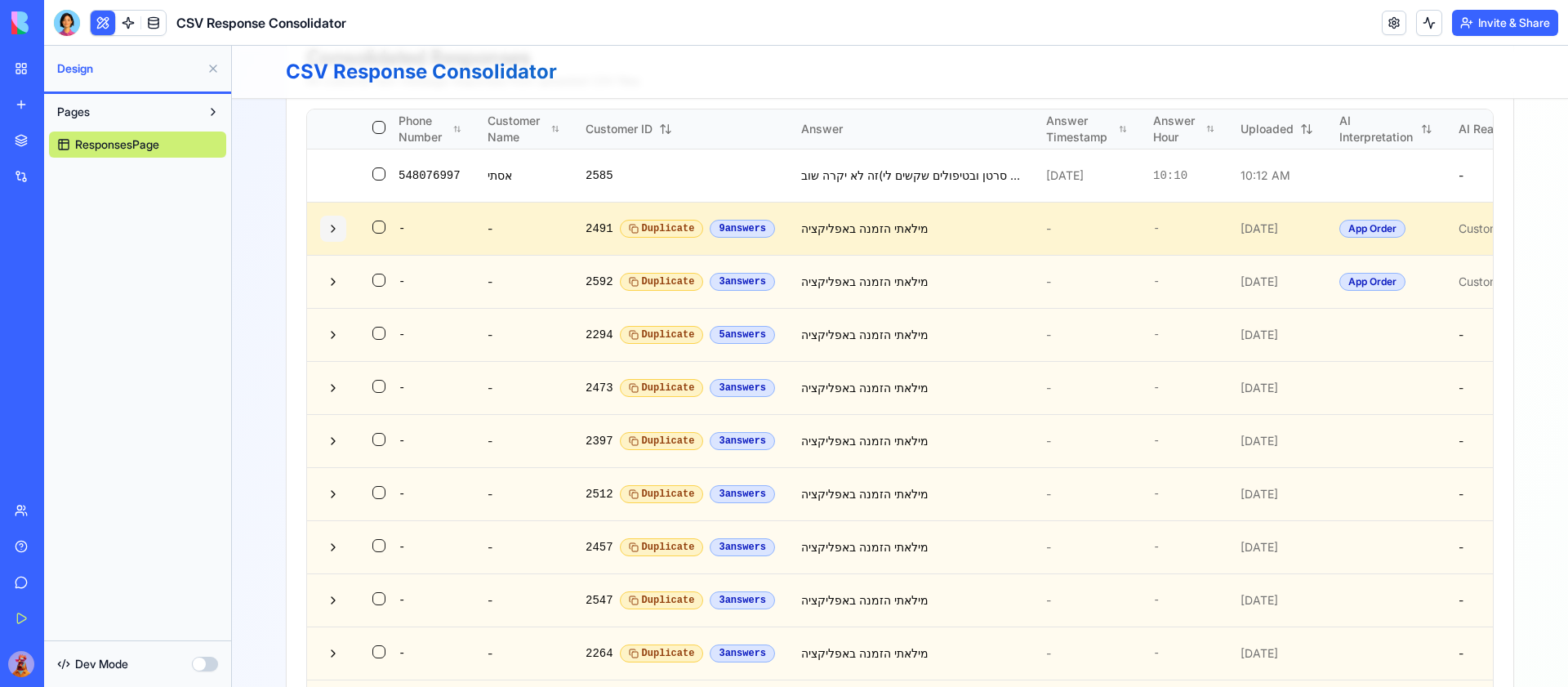
click at [345, 230] on button at bounding box center [333, 228] width 26 height 26
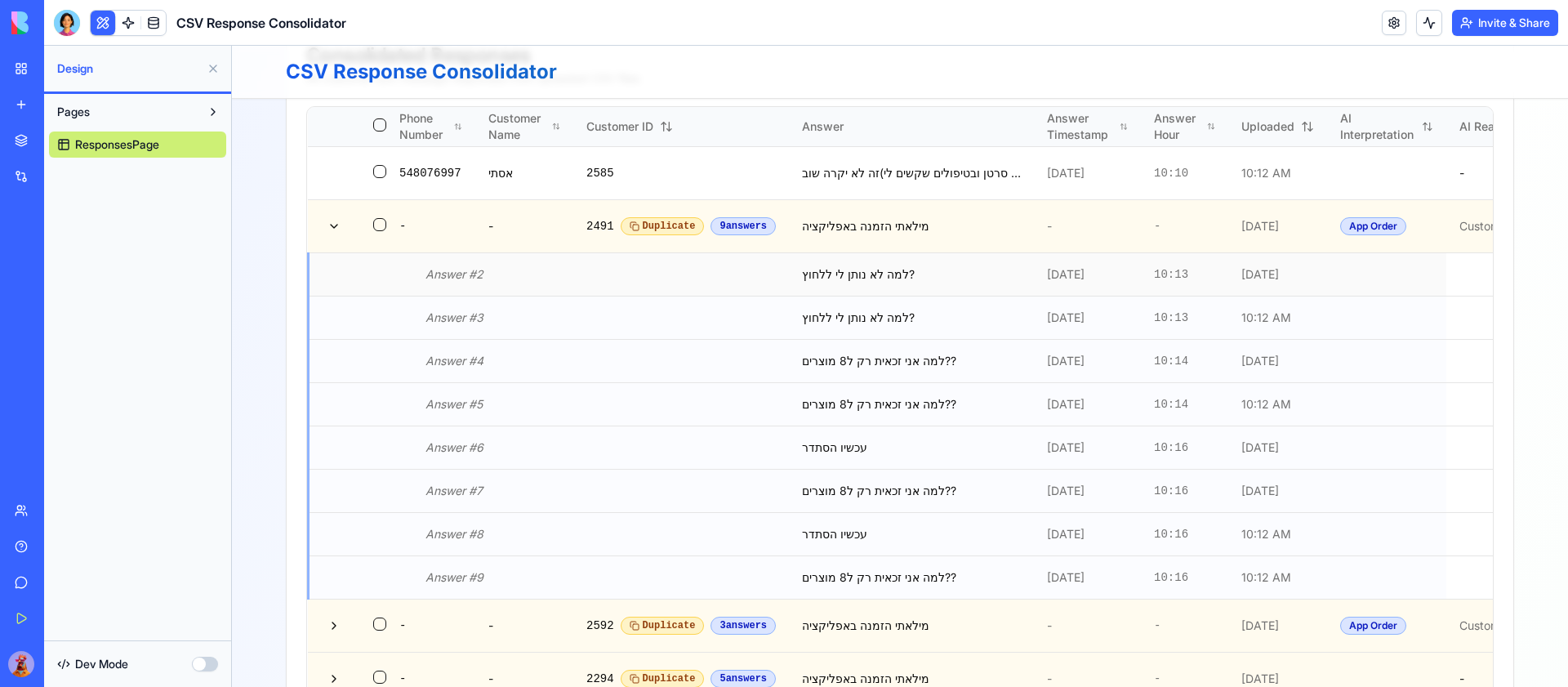
scroll to position [320, 0]
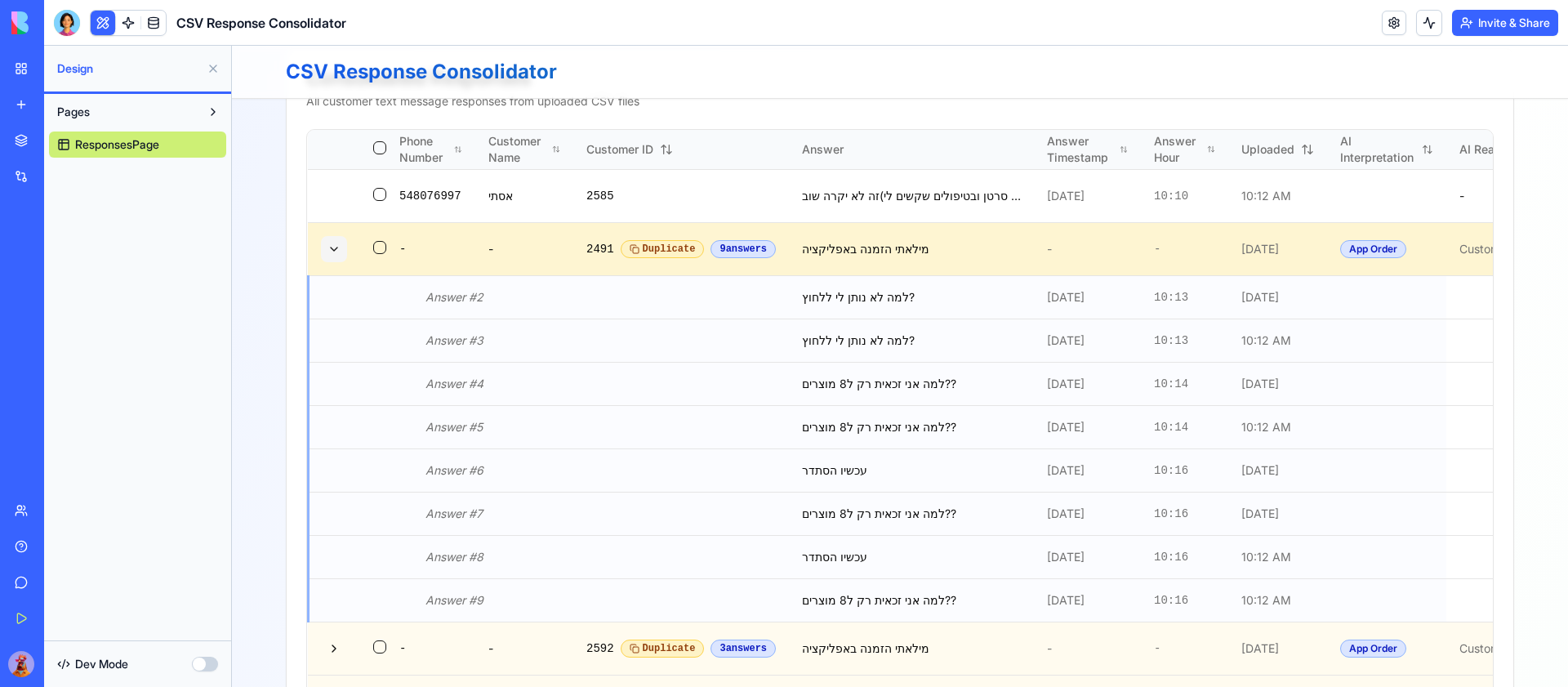
click at [334, 248] on button at bounding box center [333, 249] width 26 height 26
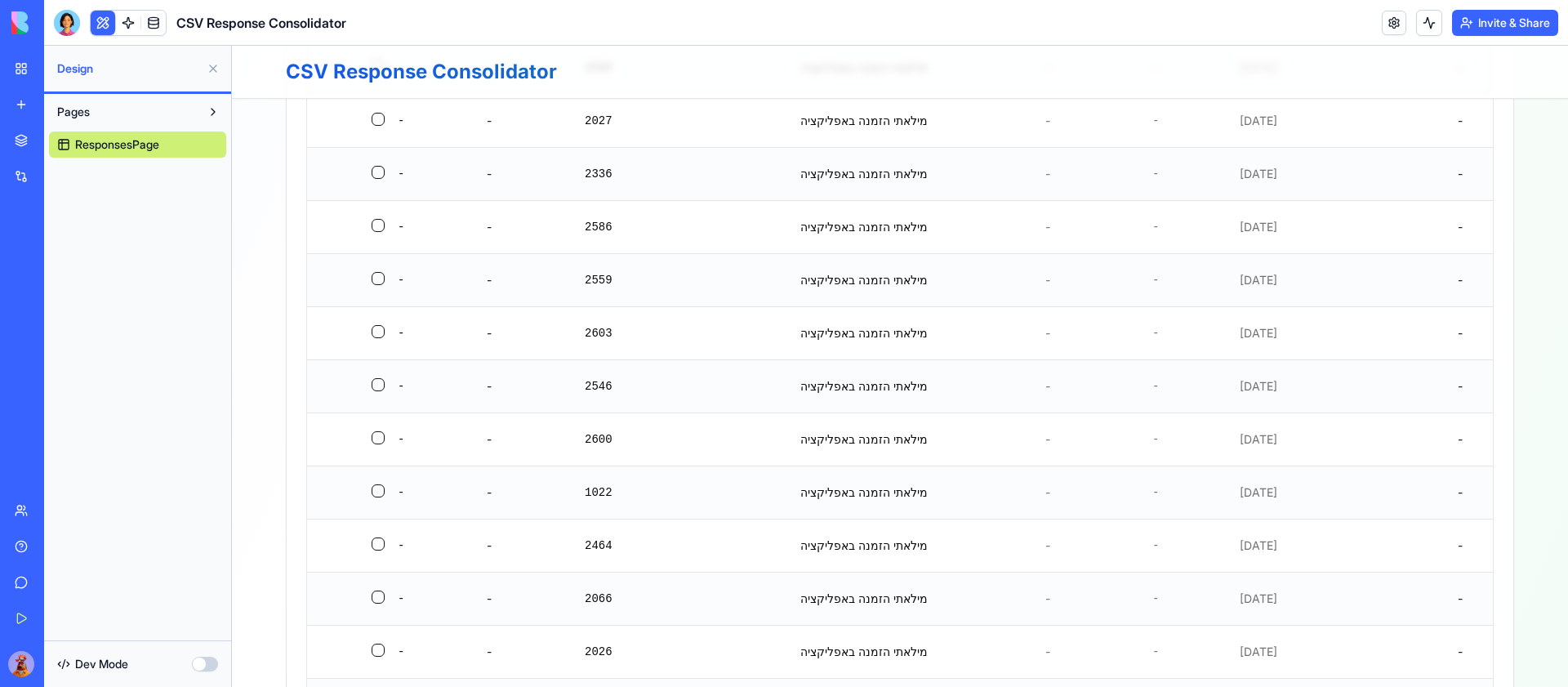
scroll to position [2663, 0]
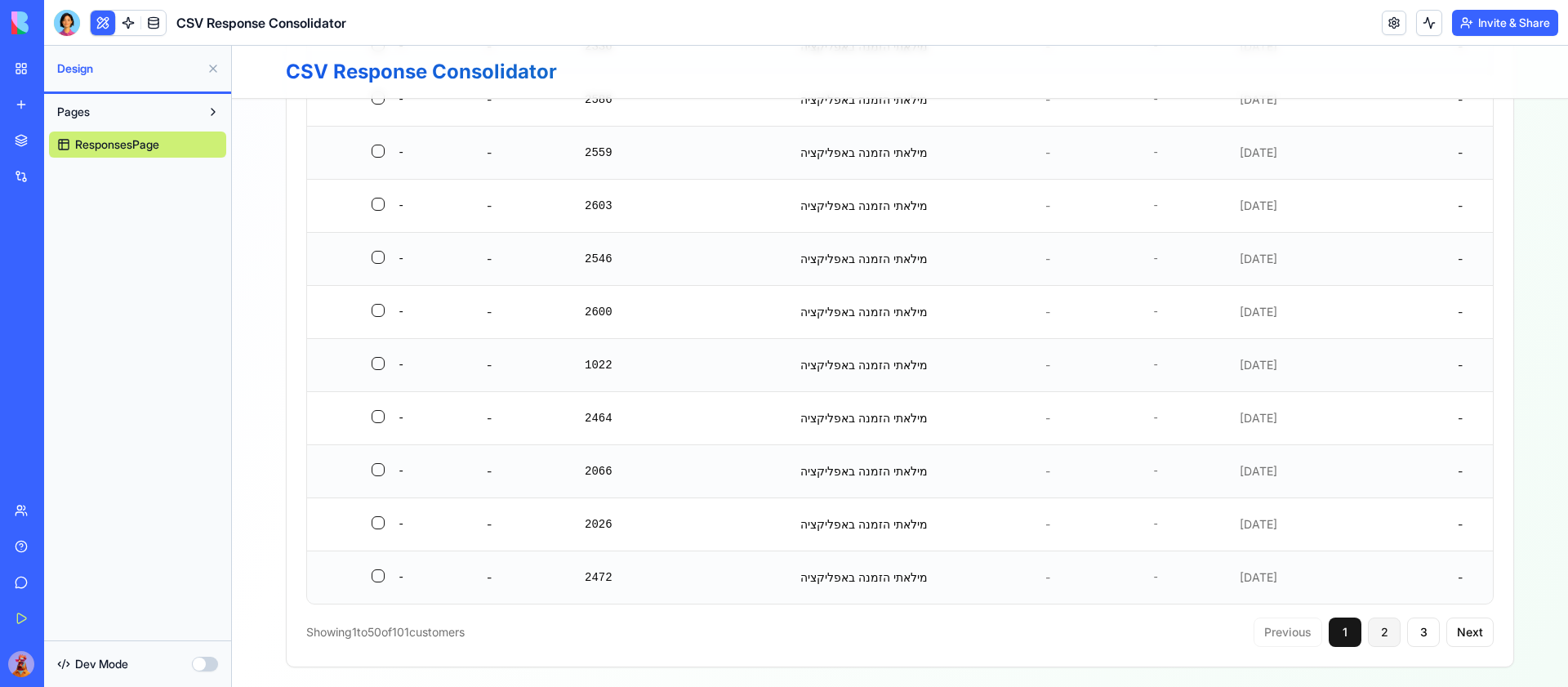
click at [1381, 643] on button "2" at bounding box center [1385, 632] width 33 height 29
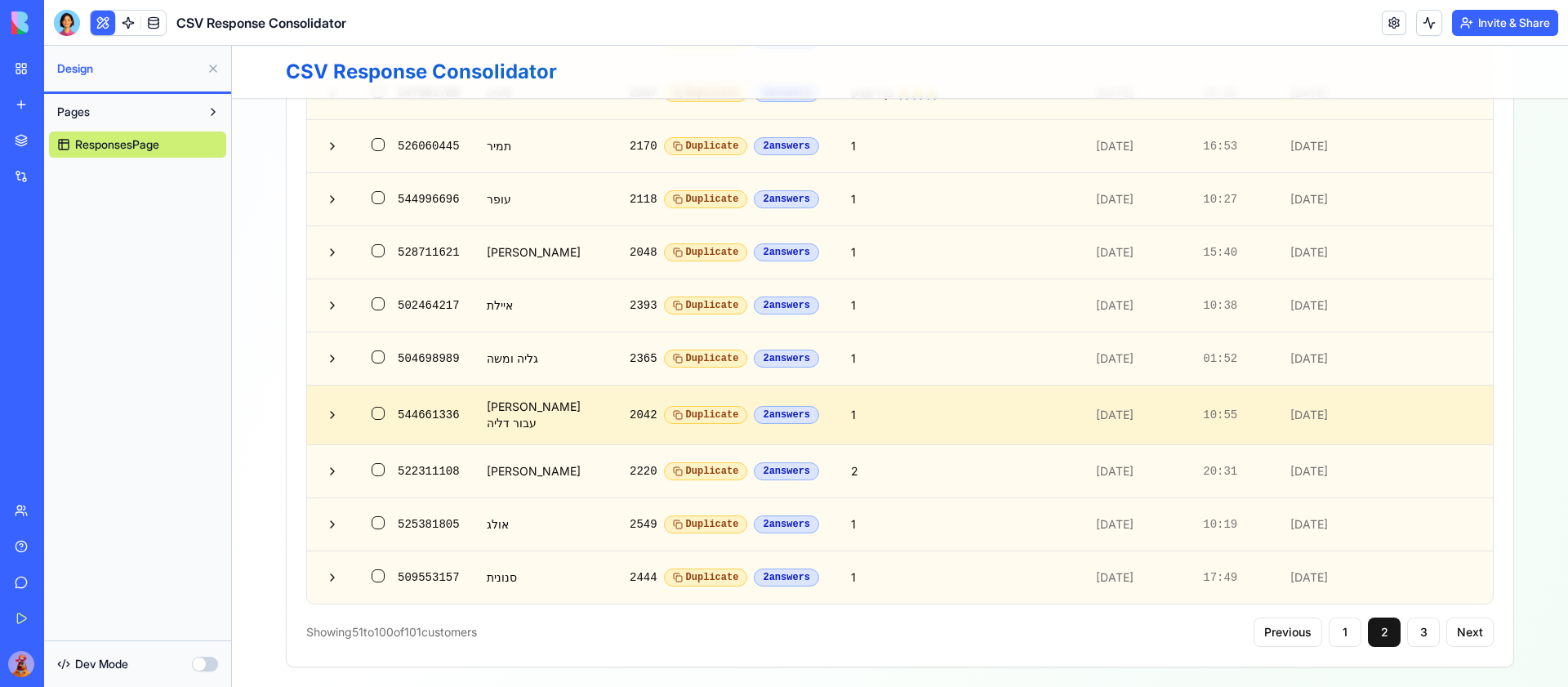
scroll to position [2757, 0]
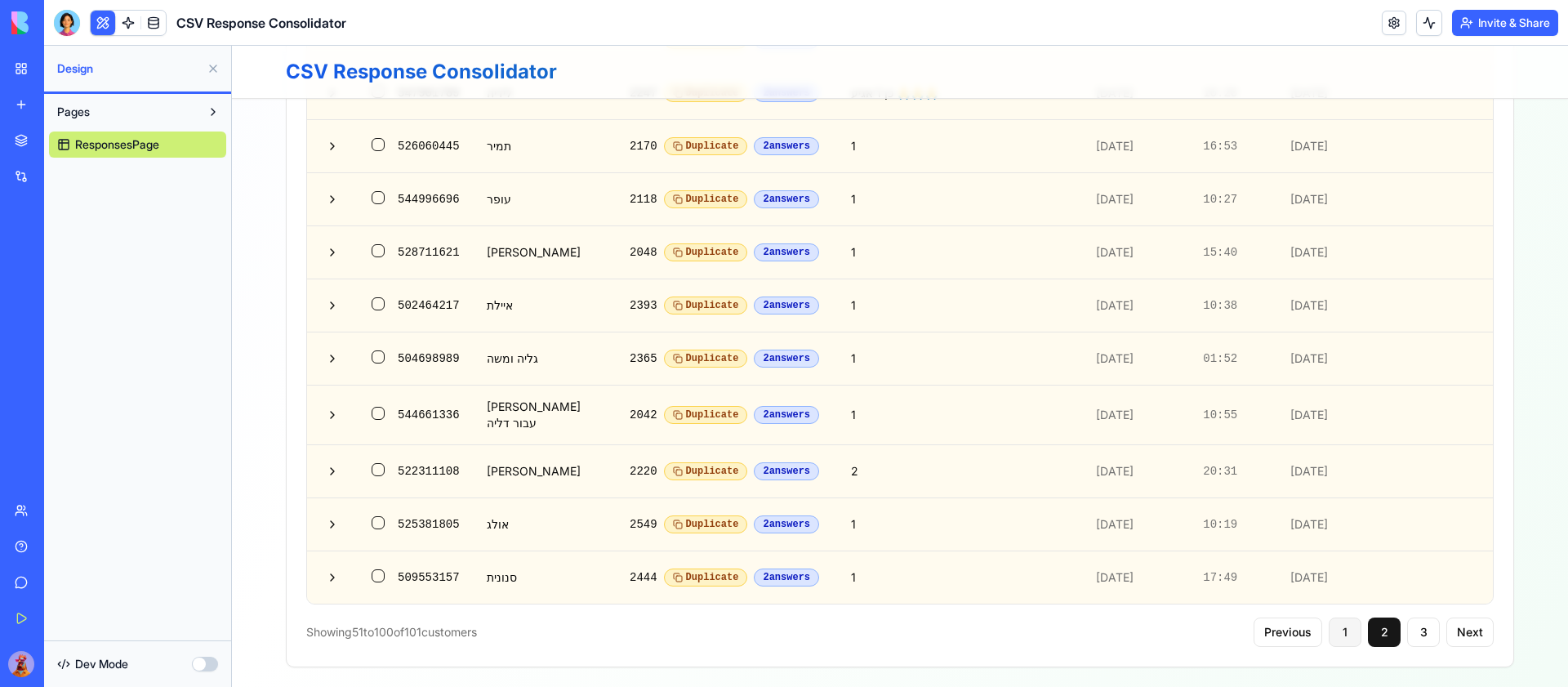
click at [1338, 628] on button "1" at bounding box center [1345, 632] width 33 height 29
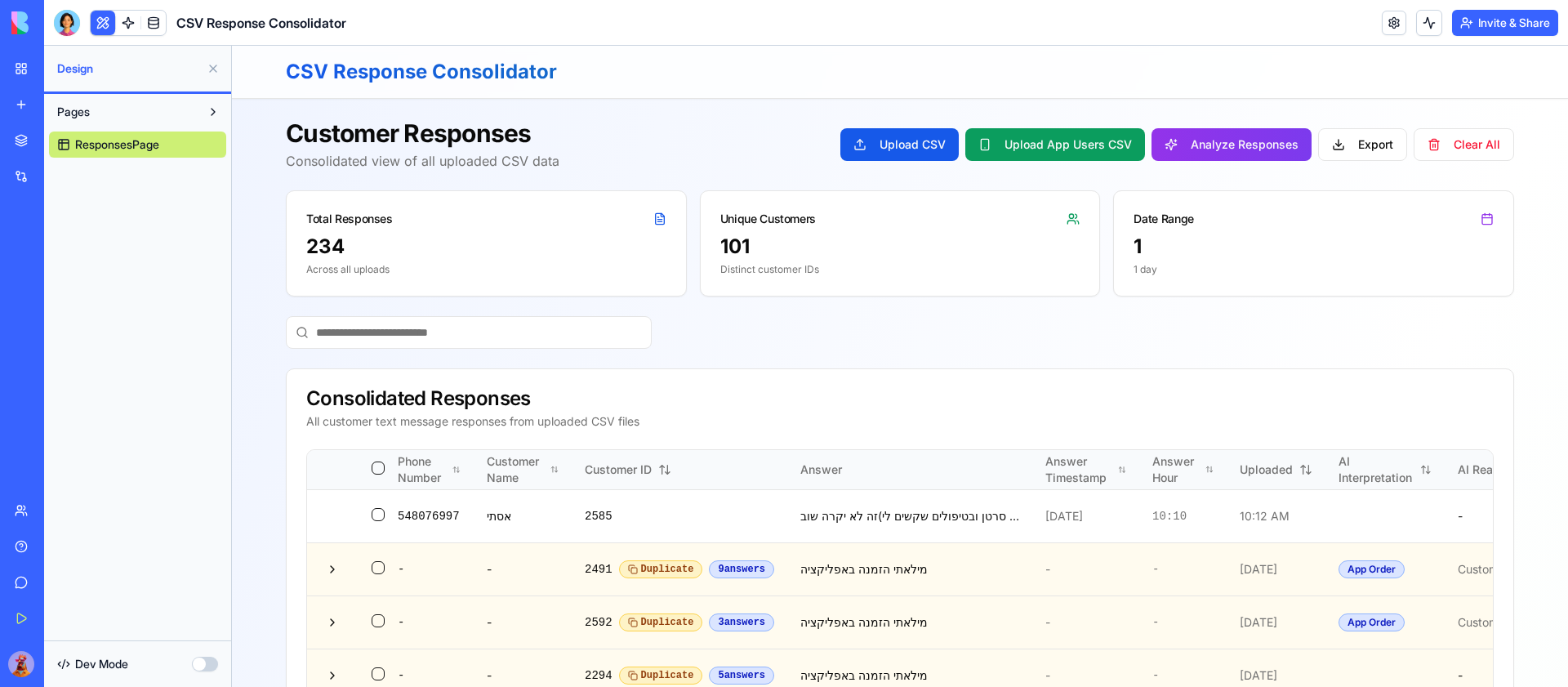
scroll to position [189, 0]
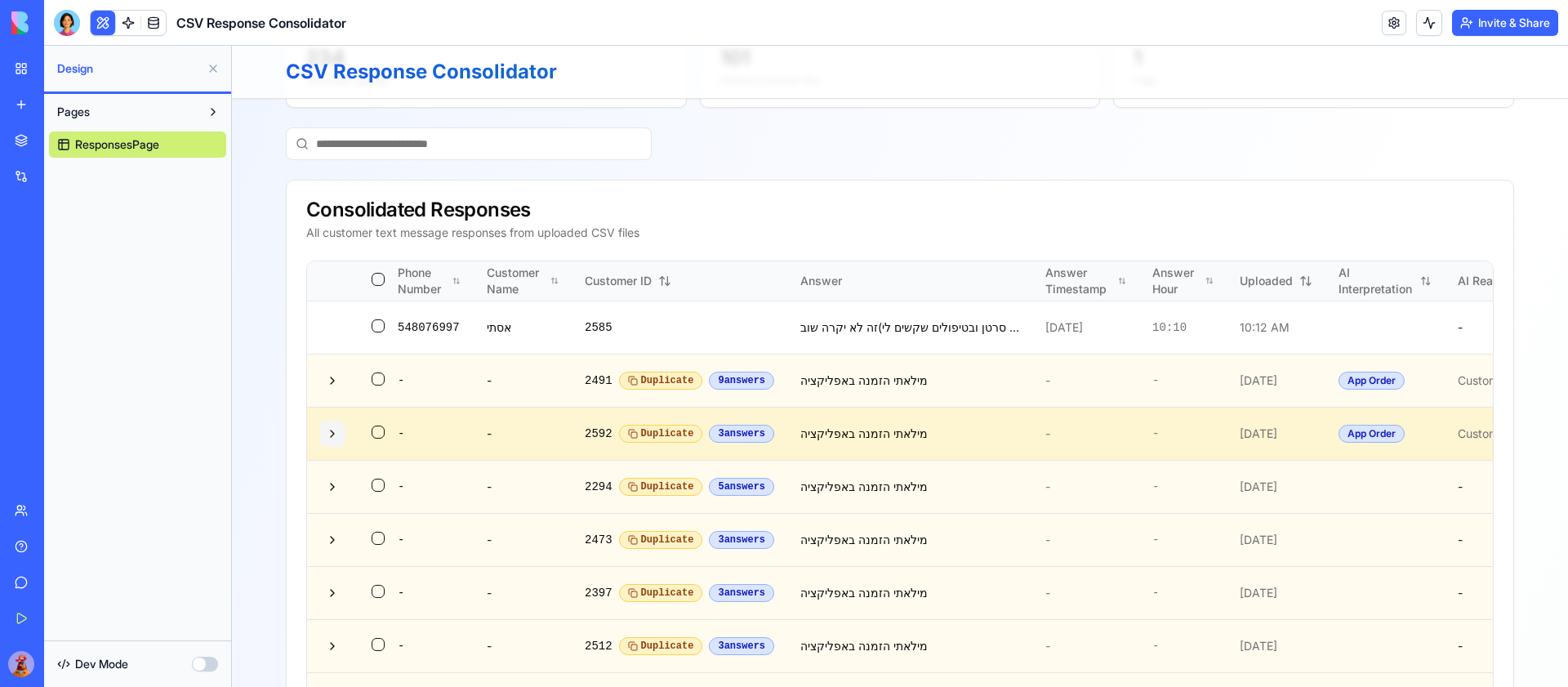
click at [328, 437] on button at bounding box center [332, 433] width 26 height 26
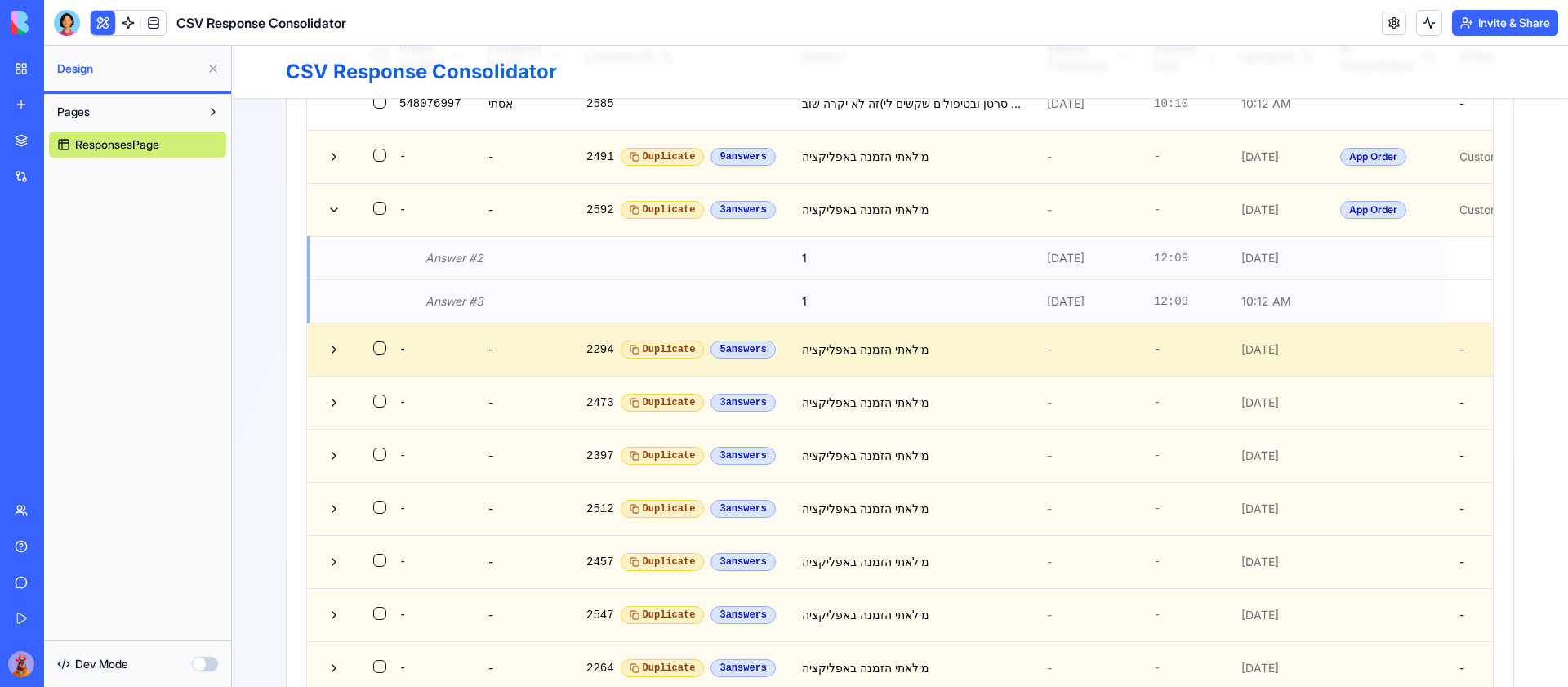
scroll to position [411, 0]
click at [330, 359] on button at bounding box center [333, 352] width 26 height 26
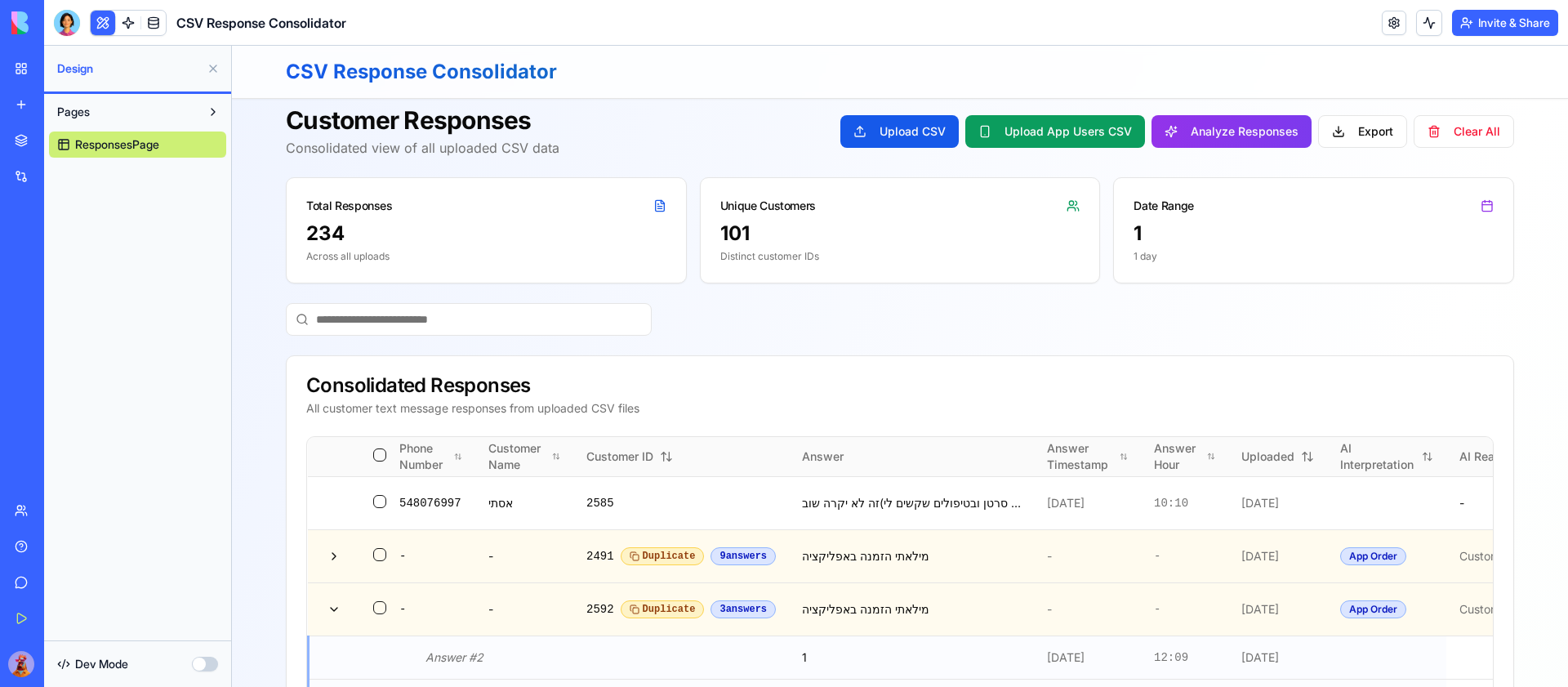
scroll to position [0, 0]
